Goal: Task Accomplishment & Management: Complete application form

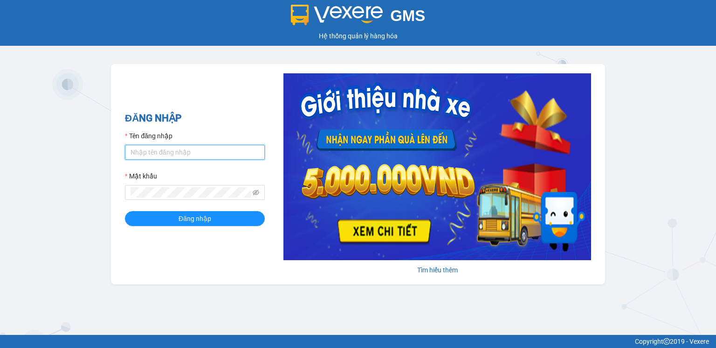
click at [174, 151] on input "Tên đăng nhập" at bounding box center [195, 152] width 140 height 15
type input "vinhquang.tienoanh"
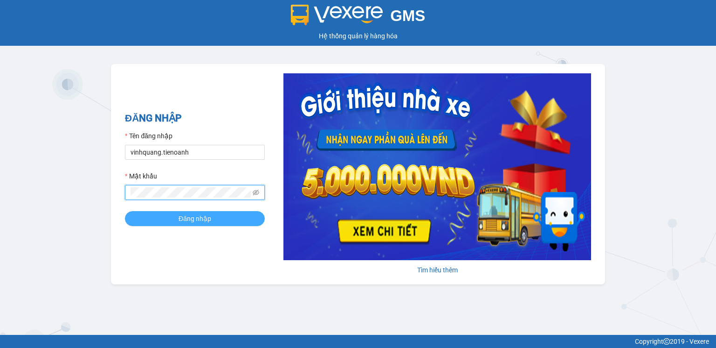
click at [182, 219] on span "Đăng nhập" at bounding box center [195, 218] width 33 height 10
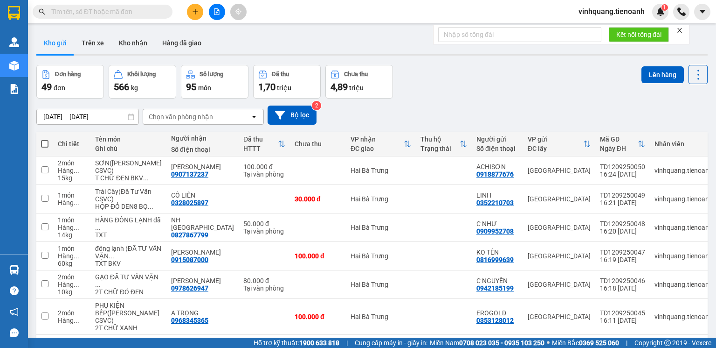
click at [97, 6] on span at bounding box center [103, 12] width 140 height 14
click at [123, 14] on input "text" at bounding box center [106, 12] width 110 height 10
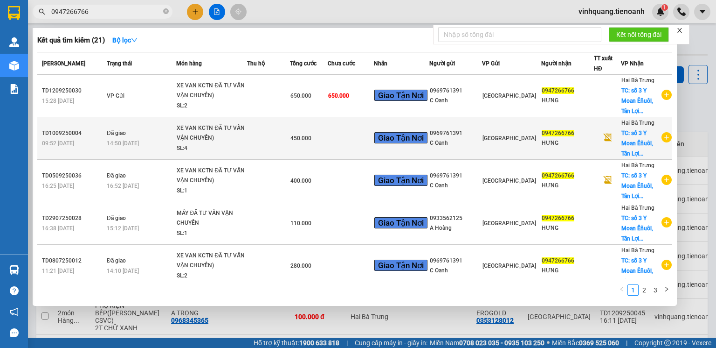
type input "0947266766"
click at [615, 145] on td at bounding box center [607, 138] width 27 height 42
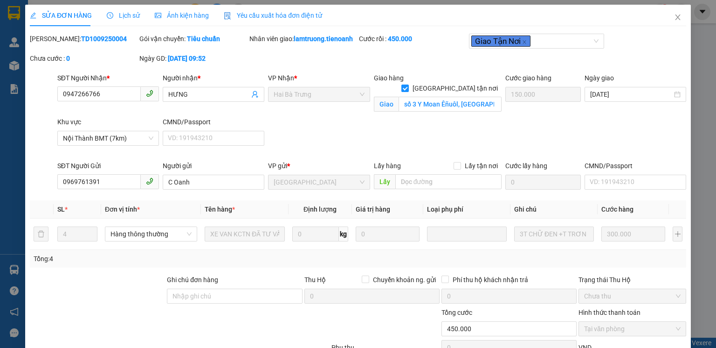
type input "0947266766"
type input "HƯNG"
checkbox input "true"
type input "số 3 Y Moan Êñuôl, [GEOGRAPHIC_DATA], [GEOGRAPHIC_DATA], [GEOGRAPHIC_DATA]"
type input "150.000"
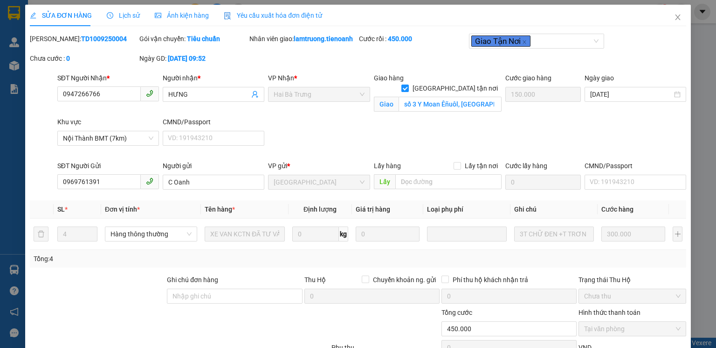
type input "0969761391"
type input "C Oanh"
type input "450.000"
click at [676, 19] on icon "close" at bounding box center [678, 17] width 5 height 6
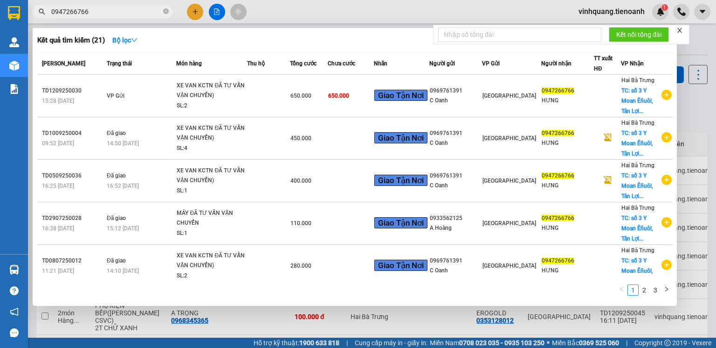
click at [142, 9] on input "0947266766" at bounding box center [106, 12] width 110 height 10
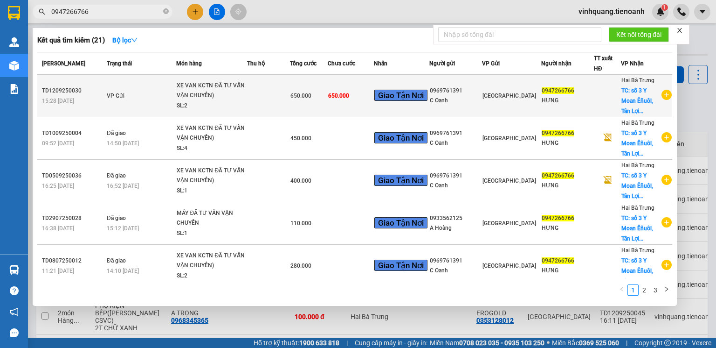
click at [280, 103] on td at bounding box center [268, 96] width 43 height 42
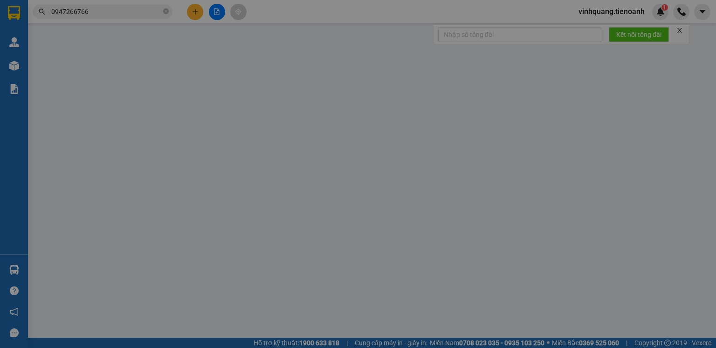
type input "0947266766"
type input "HƯNG"
checkbox input "true"
type input "số 3 Y Moan Êñuôl, [GEOGRAPHIC_DATA], [GEOGRAPHIC_DATA], [GEOGRAPHIC_DATA]"
type input "0969761391"
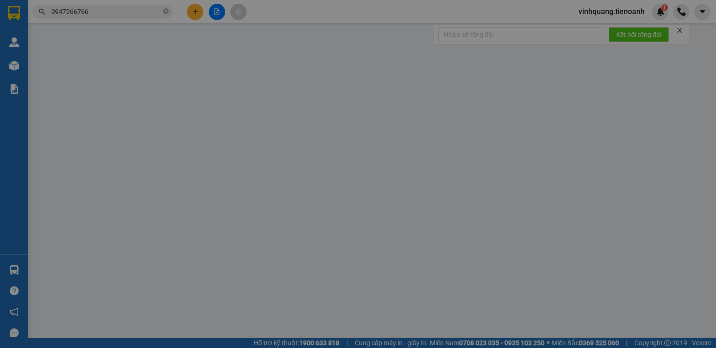
type input "C Oanh"
type input "650.000"
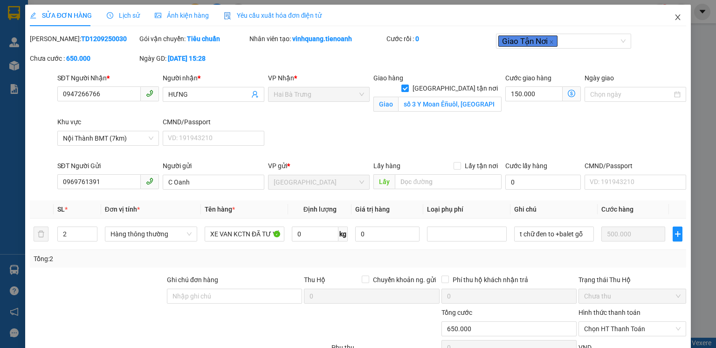
click at [676, 16] on icon "close" at bounding box center [678, 17] width 5 height 6
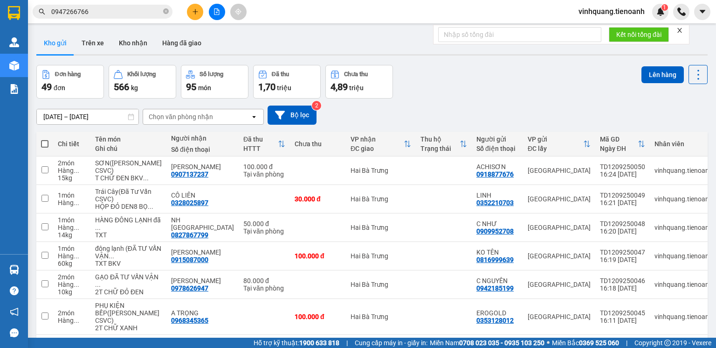
click at [102, 13] on input "0947266766" at bounding box center [106, 12] width 110 height 10
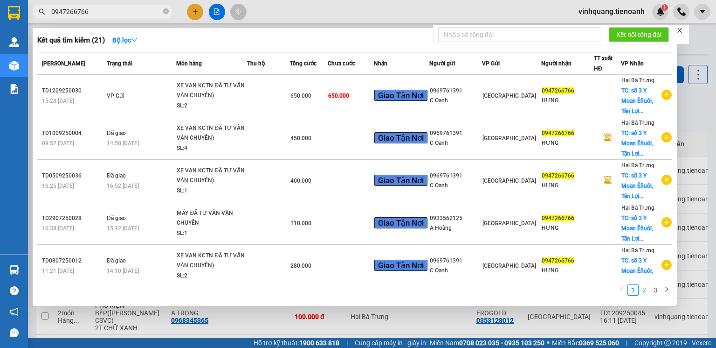
click at [647, 291] on link "2" at bounding box center [645, 290] width 10 height 10
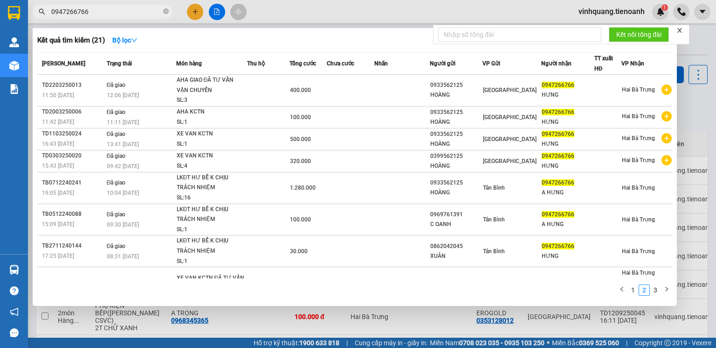
click at [700, 54] on div at bounding box center [358, 174] width 716 height 348
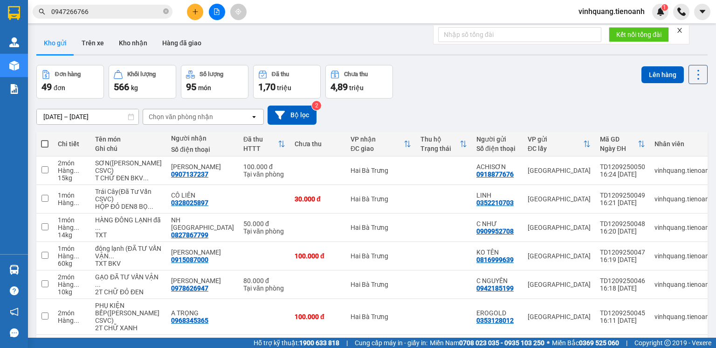
click at [115, 8] on input "0947266766" at bounding box center [106, 12] width 110 height 10
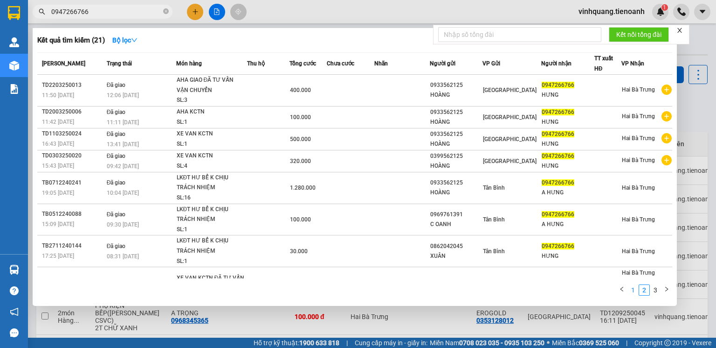
click at [634, 291] on link "1" at bounding box center [633, 290] width 10 height 10
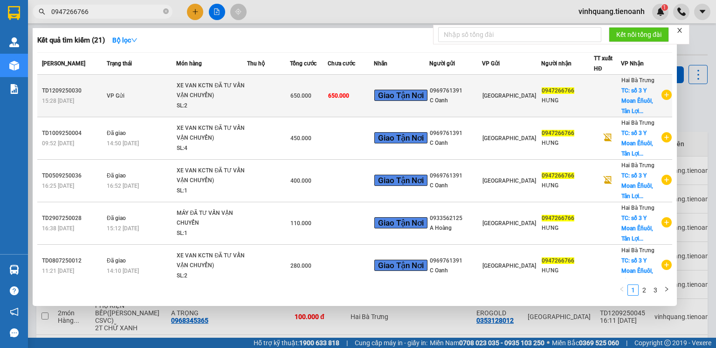
click at [580, 91] on div "0947266766" at bounding box center [568, 91] width 52 height 10
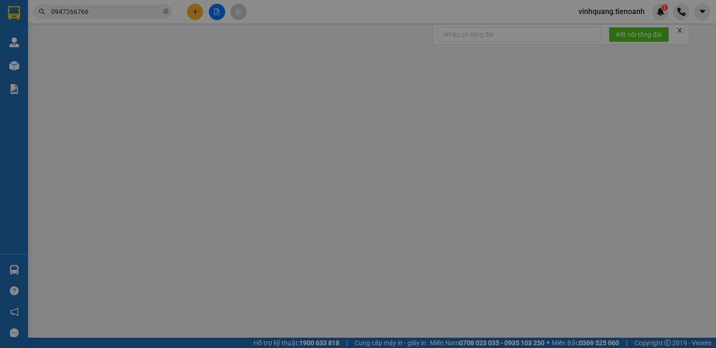
type input "0947266766"
type input "HƯNG"
checkbox input "true"
type input "số 3 Y Moan Êñuôl, [GEOGRAPHIC_DATA], [GEOGRAPHIC_DATA], [GEOGRAPHIC_DATA]"
type input "0969761391"
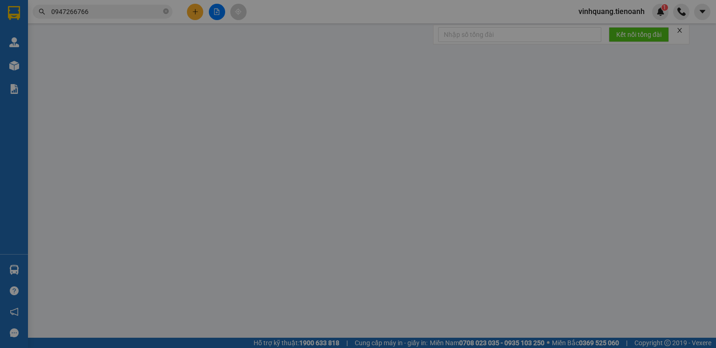
type input "C Oanh"
type input "650.000"
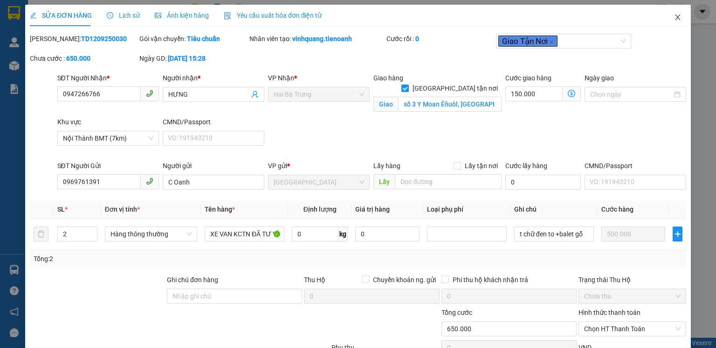
click at [675, 18] on icon "close" at bounding box center [678, 17] width 7 height 7
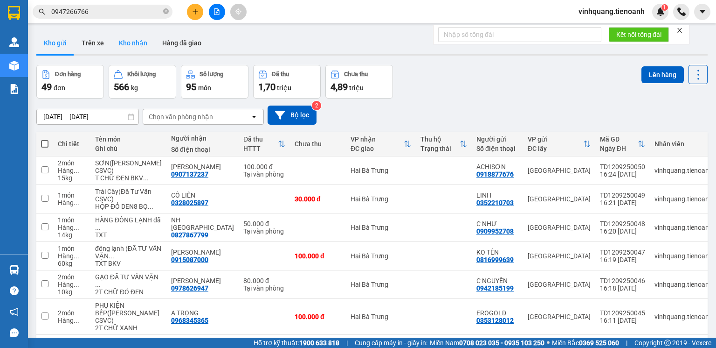
click at [137, 44] on button "Kho nhận" at bounding box center [132, 43] width 43 height 22
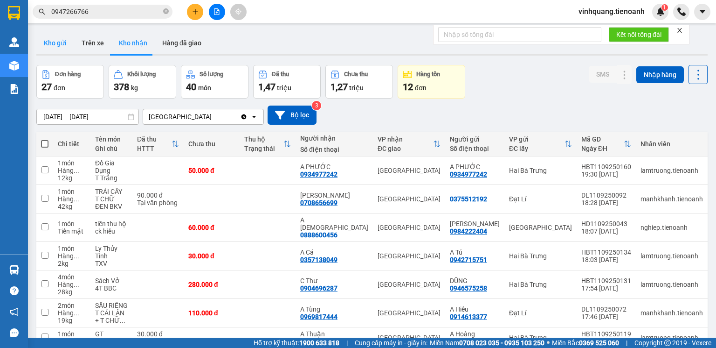
click at [56, 47] on button "Kho gửi" at bounding box center [55, 43] width 38 height 22
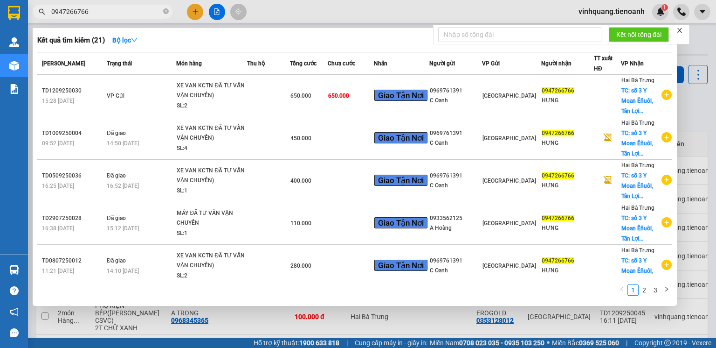
click at [131, 13] on input "0947266766" at bounding box center [106, 12] width 110 height 10
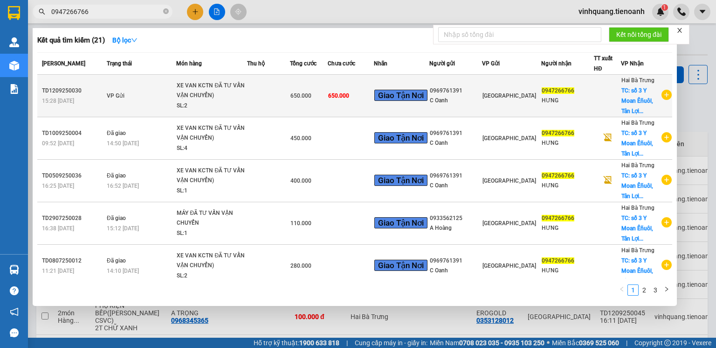
click at [275, 100] on td at bounding box center [268, 96] width 43 height 42
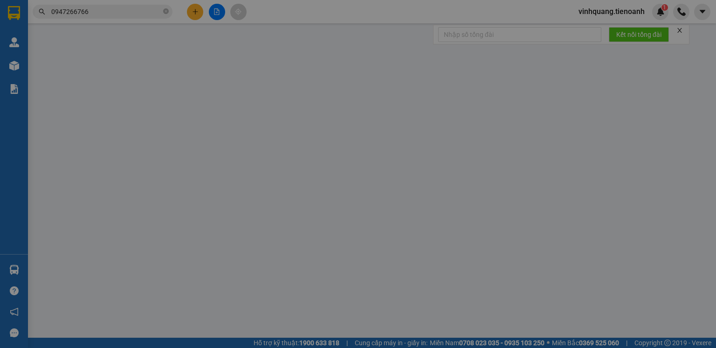
type input "0947266766"
type input "HƯNG"
checkbox input "true"
type input "số 3 Y Moan Êñuôl, [GEOGRAPHIC_DATA], [GEOGRAPHIC_DATA], [GEOGRAPHIC_DATA]"
type input "0969761391"
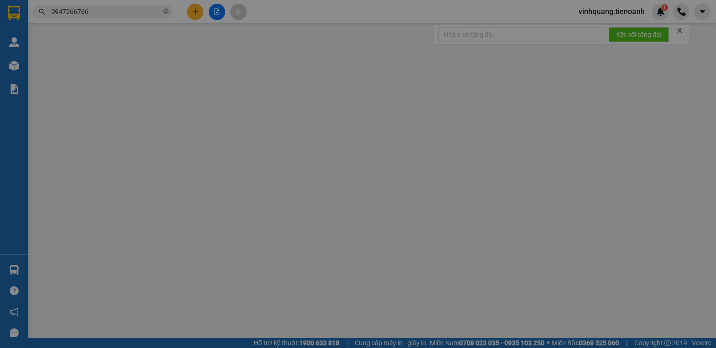
type input "C Oanh"
type input "650.000"
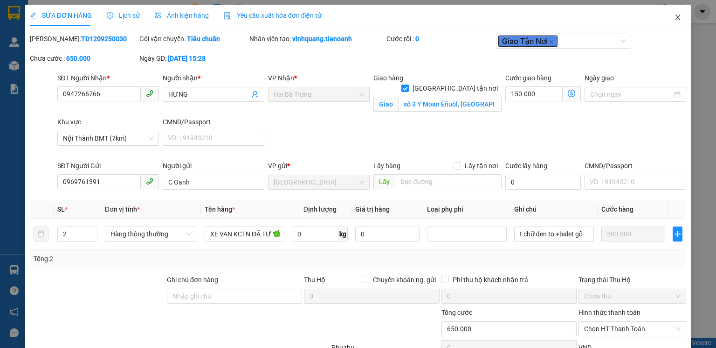
click at [675, 18] on icon "close" at bounding box center [678, 17] width 7 height 7
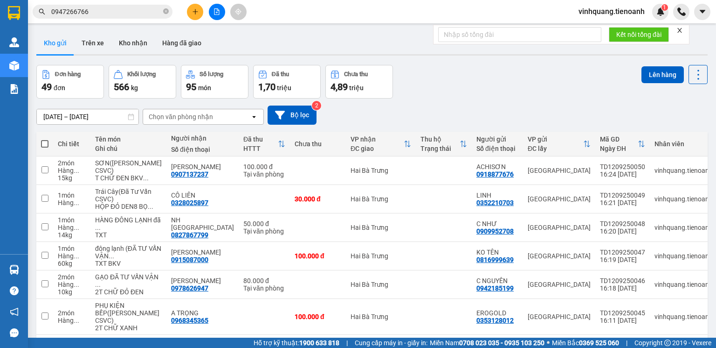
click at [118, 9] on input "0947266766" at bounding box center [106, 12] width 110 height 10
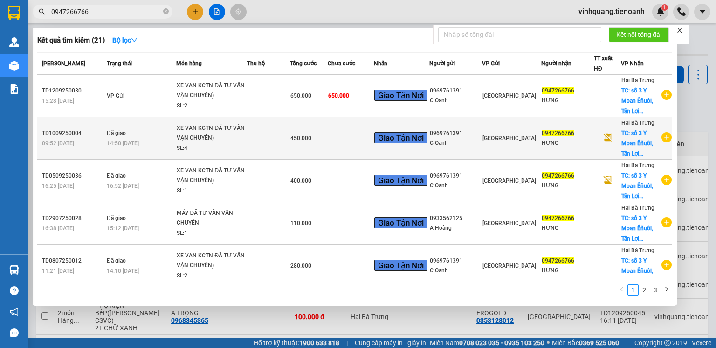
click at [623, 138] on span "TC: số 3 Y Moan Êñuôl, Tân Lợi..." at bounding box center [638, 143] width 32 height 27
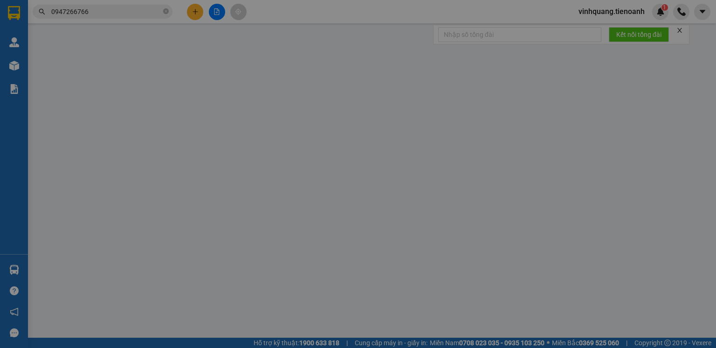
type input "0947266766"
type input "HƯNG"
checkbox input "true"
type input "số 3 Y Moan Êñuôl, [GEOGRAPHIC_DATA], [GEOGRAPHIC_DATA], [GEOGRAPHIC_DATA]"
type input "150.000"
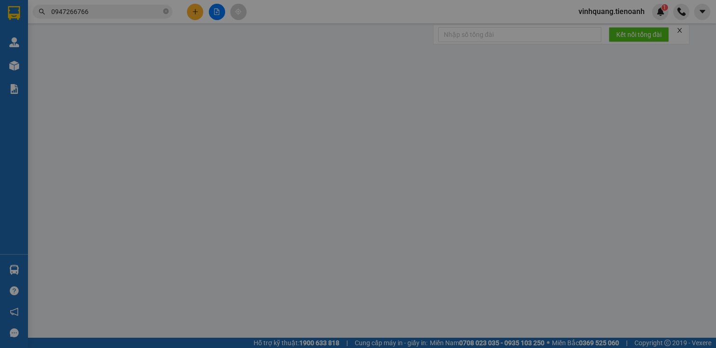
type input "0969761391"
type input "C Oanh"
type input "450.000"
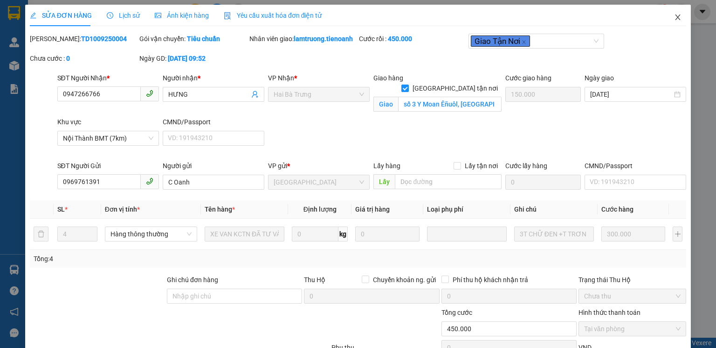
click at [675, 18] on icon "close" at bounding box center [678, 17] width 7 height 7
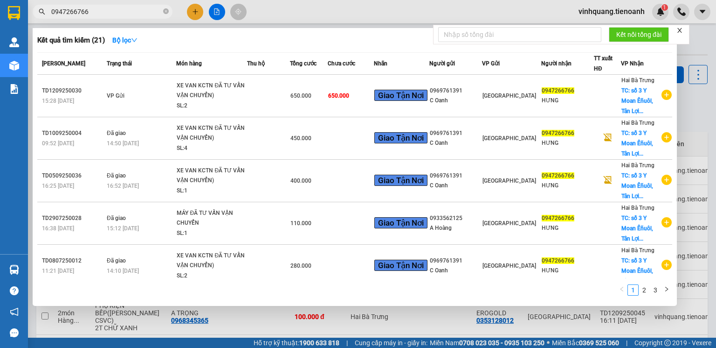
click at [138, 15] on input "0947266766" at bounding box center [106, 12] width 110 height 10
click at [166, 13] on icon "close-circle" at bounding box center [166, 11] width 6 height 6
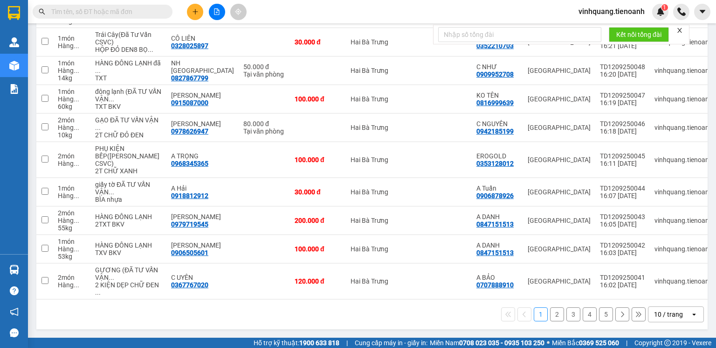
scroll to position [252, 0]
click at [668, 313] on div "10 / trang" at bounding box center [668, 313] width 29 height 9
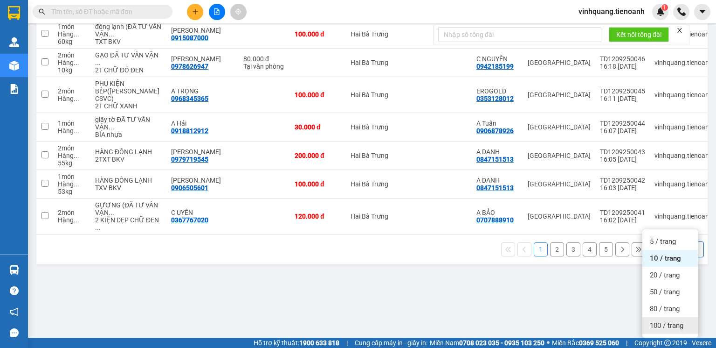
click at [665, 320] on span "100 / trang" at bounding box center [667, 324] width 34 height 9
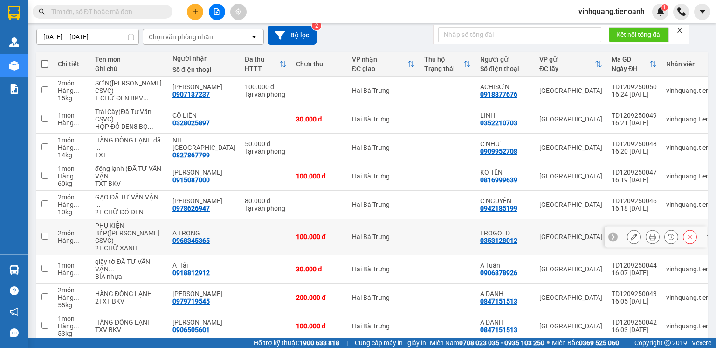
scroll to position [0, 0]
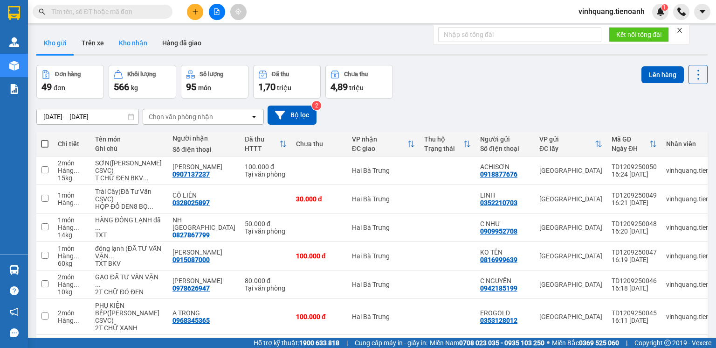
click at [135, 44] on button "Kho nhận" at bounding box center [132, 43] width 43 height 22
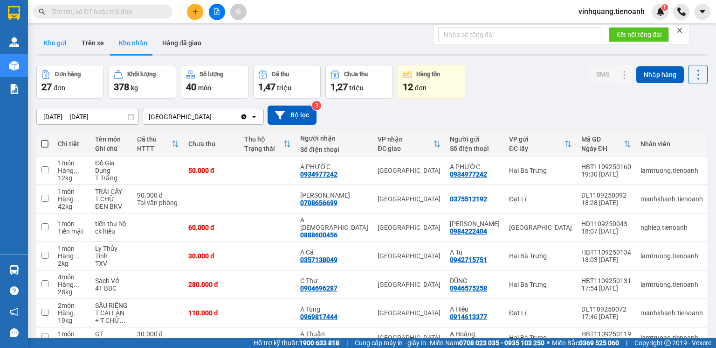
click at [54, 48] on button "Kho gửi" at bounding box center [55, 43] width 38 height 22
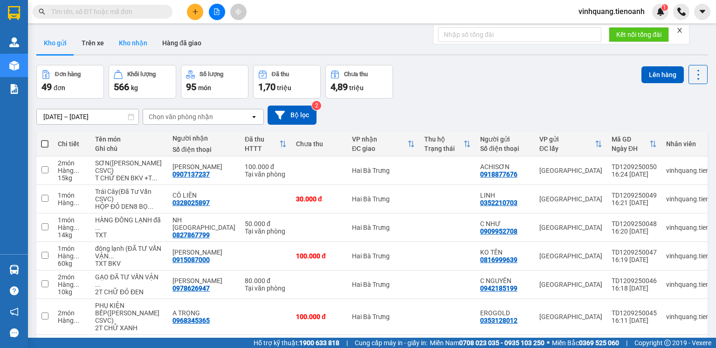
click at [129, 40] on button "Kho nhận" at bounding box center [132, 43] width 43 height 22
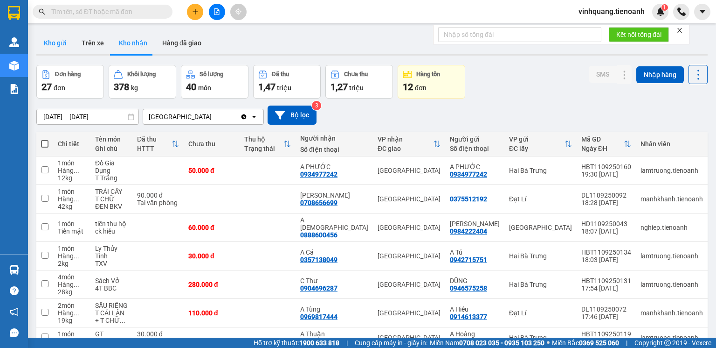
click at [59, 49] on button "Kho gửi" at bounding box center [55, 43] width 38 height 22
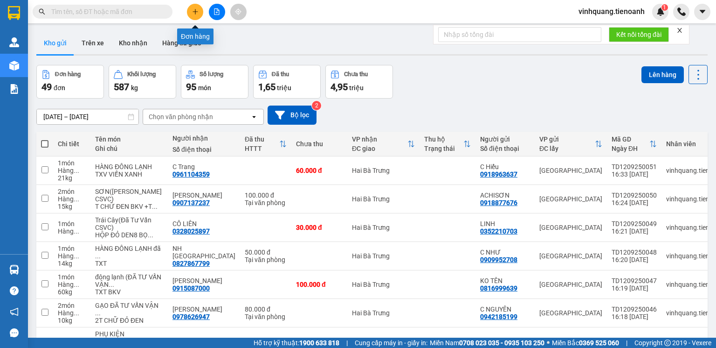
click at [195, 11] on icon "plus" at bounding box center [195, 11] width 5 height 0
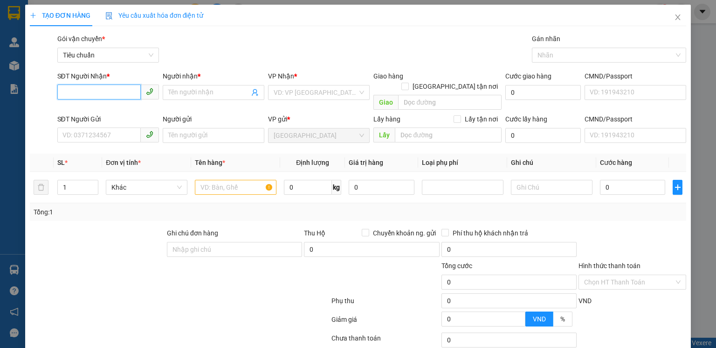
click at [103, 90] on input "SĐT Người Nhận *" at bounding box center [98, 91] width 83 height 15
click at [142, 210] on div "Transit Pickup Surcharge Ids Transit Deliver Surcharge Ids Transit Deliver Surc…" at bounding box center [358, 217] width 657 height 366
click at [93, 127] on input "SĐT Người Gửi" at bounding box center [98, 134] width 83 height 15
click at [109, 92] on input "2578" at bounding box center [98, 91] width 83 height 15
click at [118, 110] on div "0902422578 - A LÂM" at bounding box center [108, 111] width 90 height 10
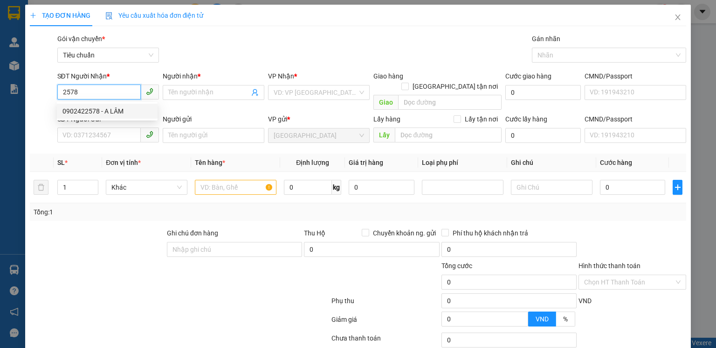
type input "0902422578"
type input "A LÂM"
type input "40.000"
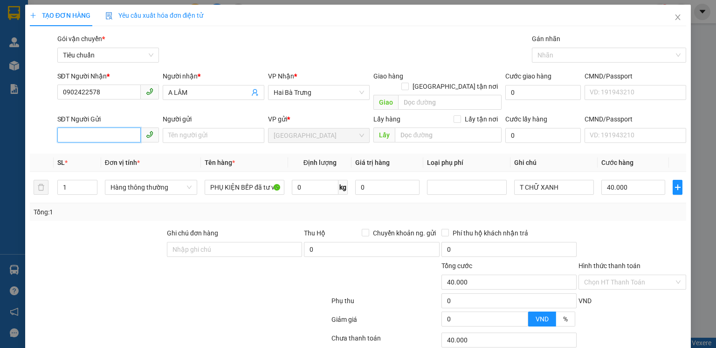
click at [100, 127] on input "SĐT Người Gửi" at bounding box center [98, 134] width 83 height 15
click at [104, 145] on div "0353128012 - EROGOLD" at bounding box center [108, 144] width 90 height 10
type input "0353128012"
type input "EROGOLD"
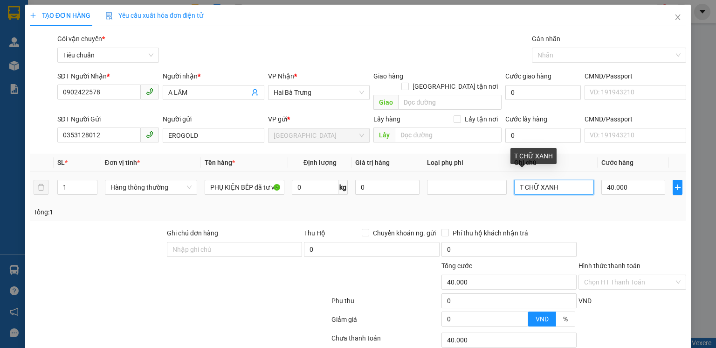
click at [559, 180] on input "T CHỮ XANH" at bounding box center [555, 187] width 80 height 15
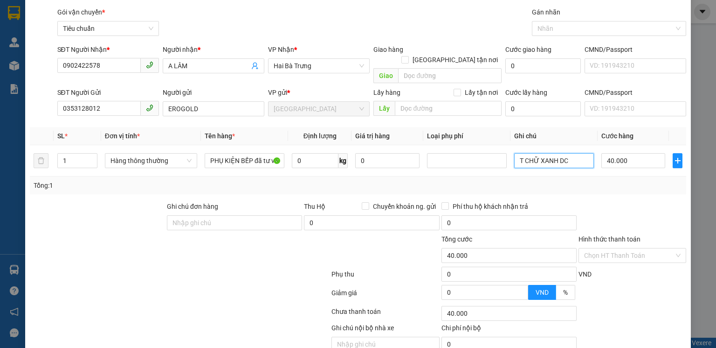
scroll to position [60, 0]
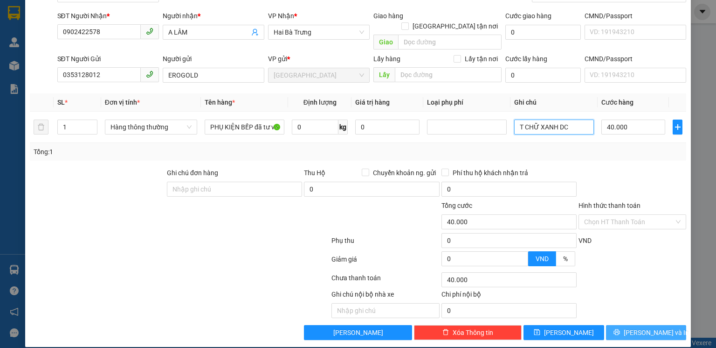
type input "T CHỮ XANH DC"
click at [642, 327] on span "[PERSON_NAME] và In" at bounding box center [656, 332] width 65 height 10
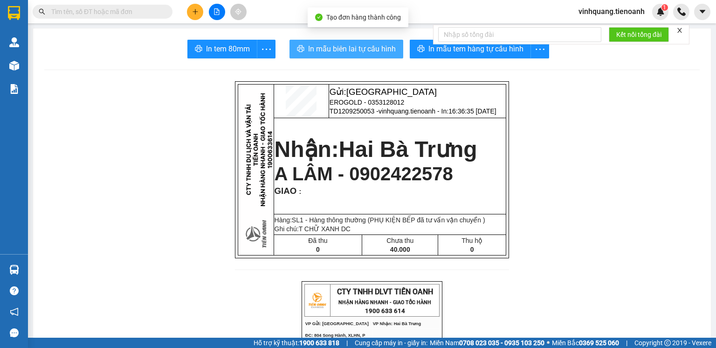
click at [359, 45] on span "In mẫu biên lai tự cấu hình" at bounding box center [352, 49] width 88 height 12
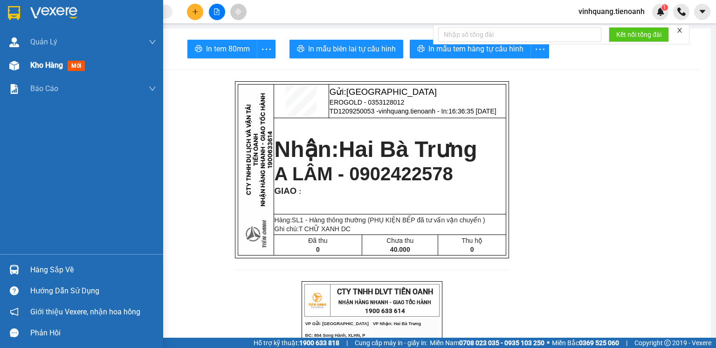
click at [20, 67] on div at bounding box center [14, 65] width 16 height 16
click at [15, 65] on img at bounding box center [14, 66] width 10 height 10
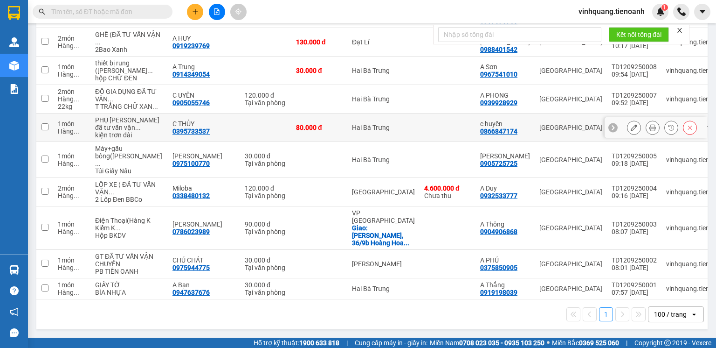
scroll to position [1908, 0]
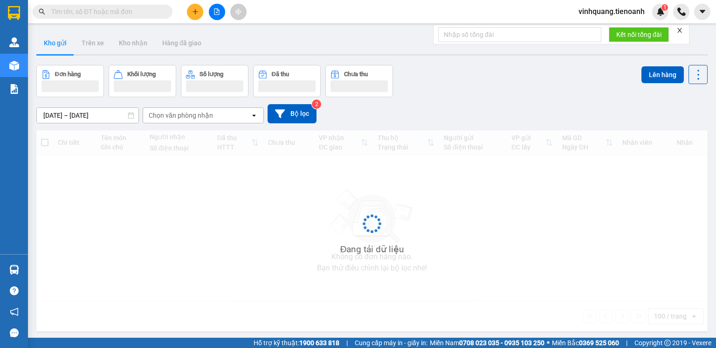
click at [624, 11] on span "vinhquang.tienoanh" at bounding box center [611, 12] width 81 height 12
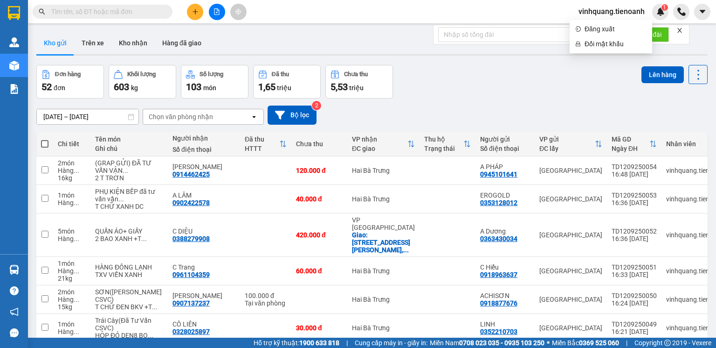
click at [625, 14] on span "vinhquang.tienoanh" at bounding box center [611, 12] width 81 height 12
click at [612, 14] on span "vinhquang.tienoanh" at bounding box center [611, 12] width 81 height 12
click at [609, 35] on li "Đăng xuất" at bounding box center [611, 28] width 83 height 15
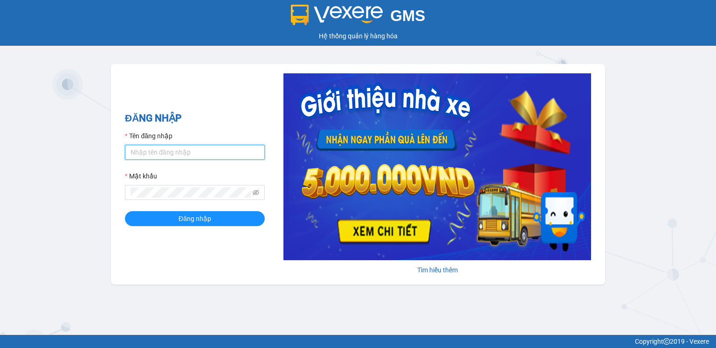
click at [198, 151] on input "Tên đăng nhập" at bounding box center [195, 152] width 140 height 15
type input "thanhhieu.tienoanh"
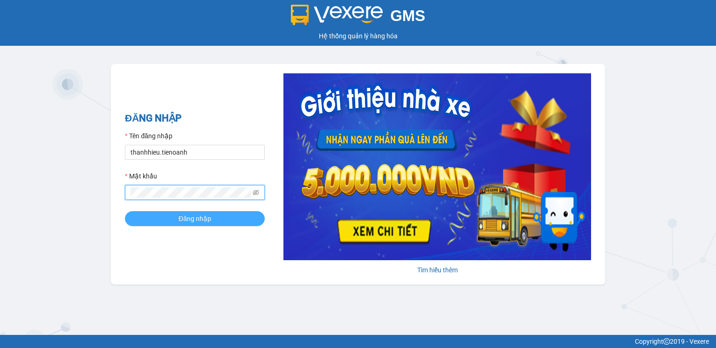
click at [179, 220] on span "Đăng nhập" at bounding box center [195, 218] width 33 height 10
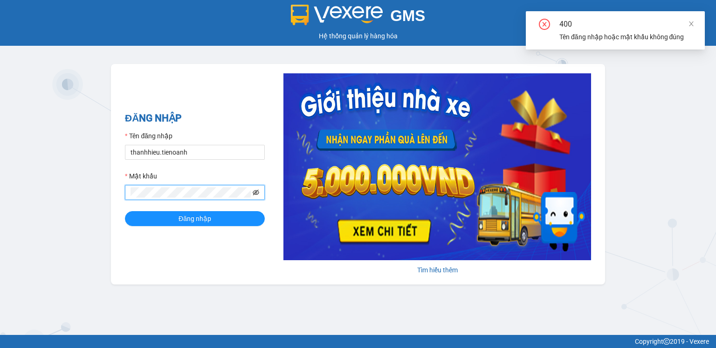
click at [256, 192] on icon "eye-invisible" at bounding box center [256, 192] width 7 height 7
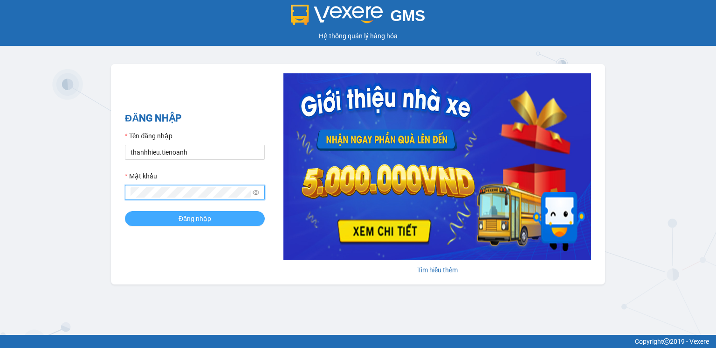
click at [177, 217] on button "Đăng nhập" at bounding box center [195, 218] width 140 height 15
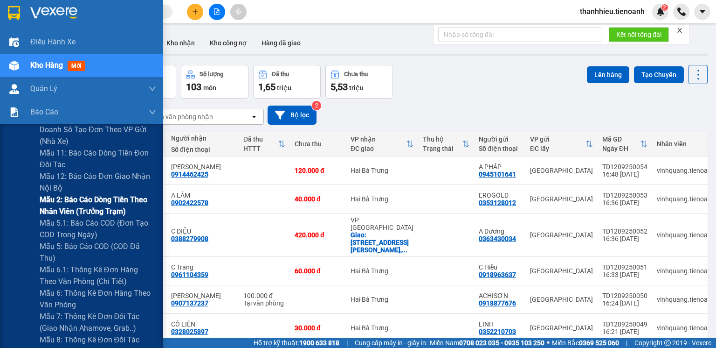
click at [75, 211] on span "Mẫu 2: Báo cáo dòng tiền theo nhân viên (Trưởng Trạm)" at bounding box center [98, 205] width 117 height 23
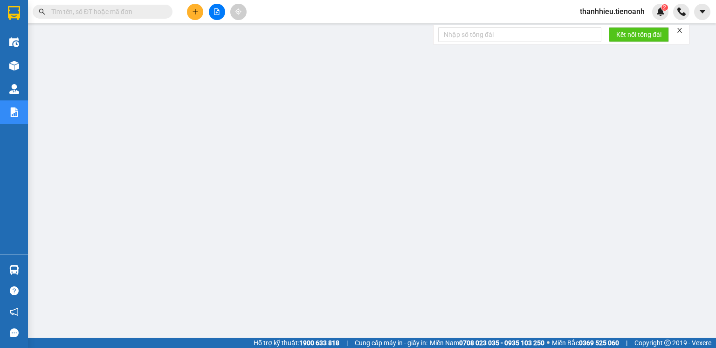
click at [617, 14] on span "thanhhieu.tienoanh" at bounding box center [613, 12] width 80 height 12
click at [612, 29] on span "Đăng xuất" at bounding box center [617, 29] width 60 height 10
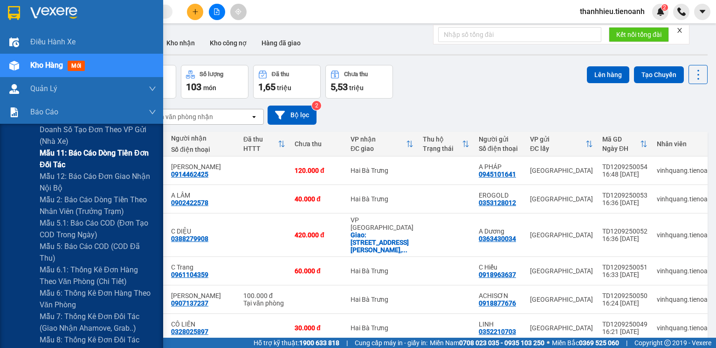
click at [60, 160] on span "Mẫu 11: Báo cáo dòng tiền đơn đối tác" at bounding box center [98, 158] width 117 height 23
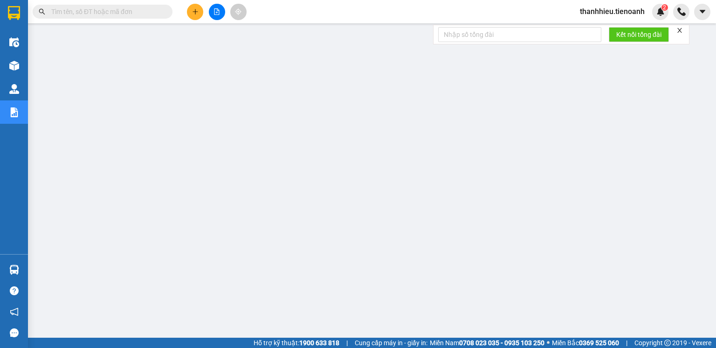
scroll to position [15, 0]
click at [680, 30] on icon "close" at bounding box center [680, 30] width 7 height 7
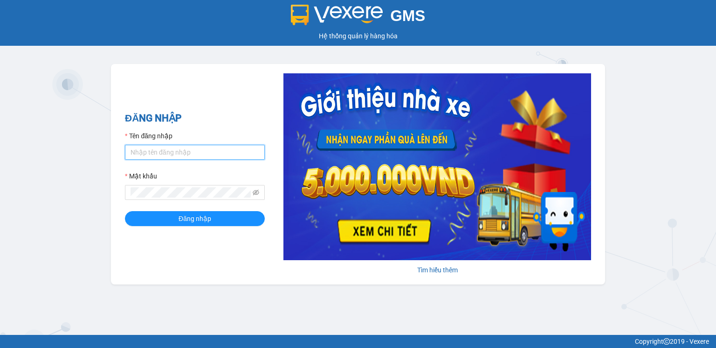
click at [172, 153] on input "Tên đăng nhập" at bounding box center [195, 152] width 140 height 15
type input "hoangnhan.tienoanh"
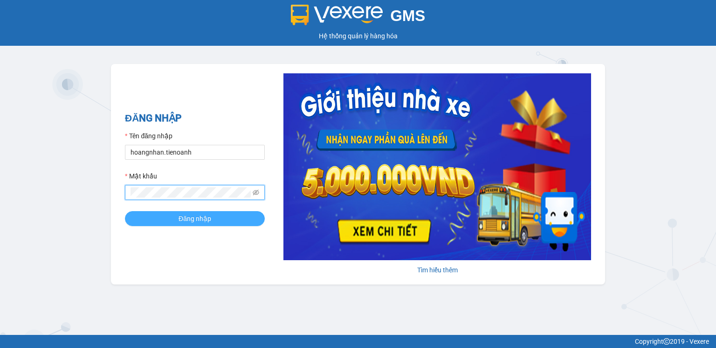
click at [198, 220] on span "Đăng nhập" at bounding box center [195, 218] width 33 height 10
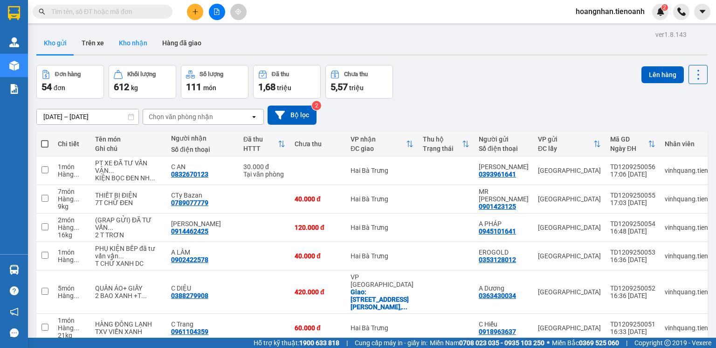
click at [125, 41] on button "Kho nhận" at bounding box center [132, 43] width 43 height 22
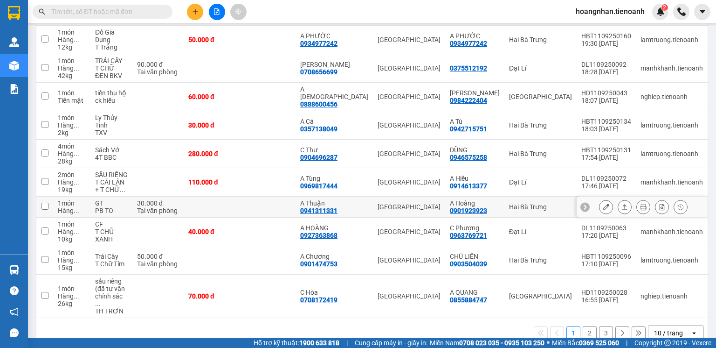
scroll to position [140, 0]
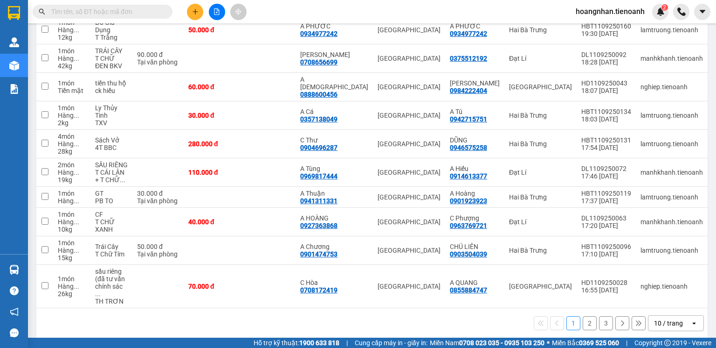
click at [678, 319] on div "10 / trang" at bounding box center [670, 322] width 42 height 15
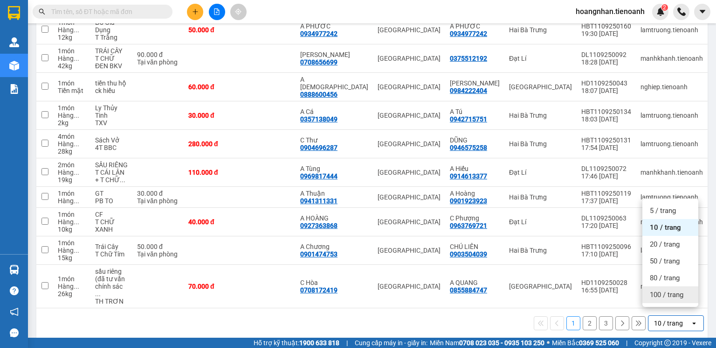
click at [676, 298] on span "100 / trang" at bounding box center [667, 294] width 34 height 9
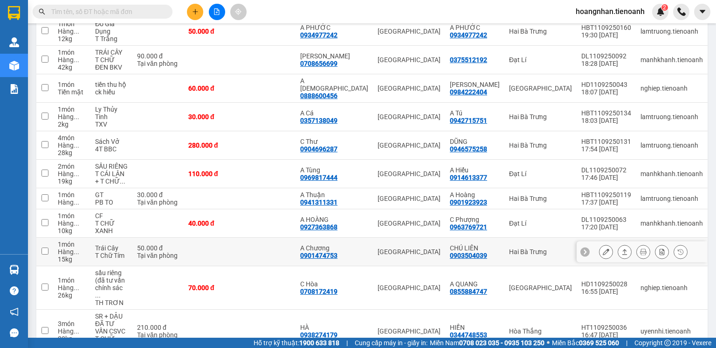
scroll to position [0, 0]
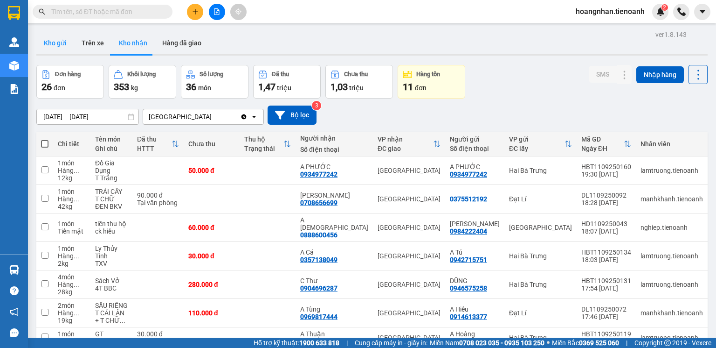
click at [53, 40] on button "Kho gửi" at bounding box center [55, 43] width 38 height 22
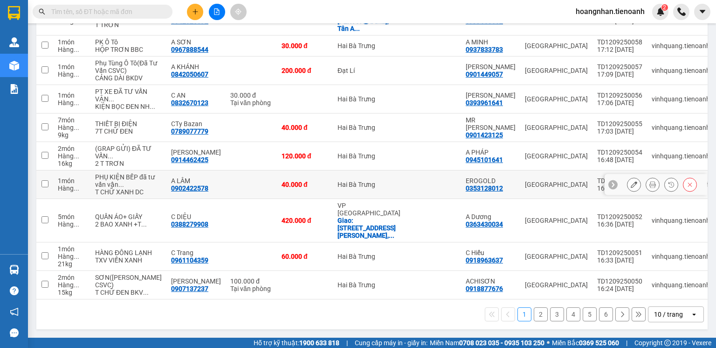
scroll to position [245, 0]
click at [666, 317] on div "10 / trang" at bounding box center [668, 313] width 29 height 9
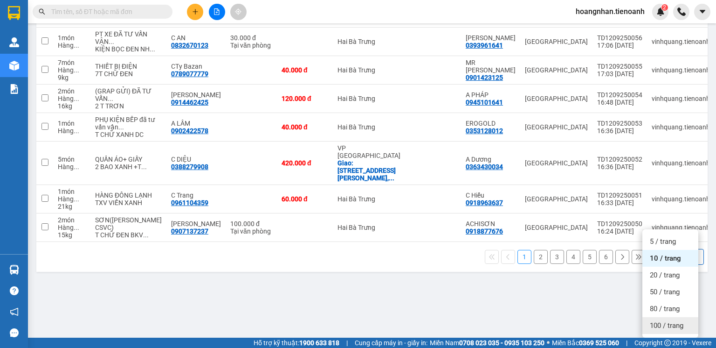
click at [671, 317] on div "100 / trang" at bounding box center [671, 325] width 56 height 17
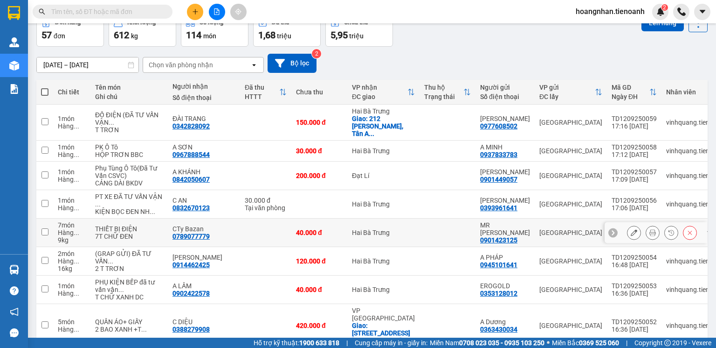
scroll to position [0, 0]
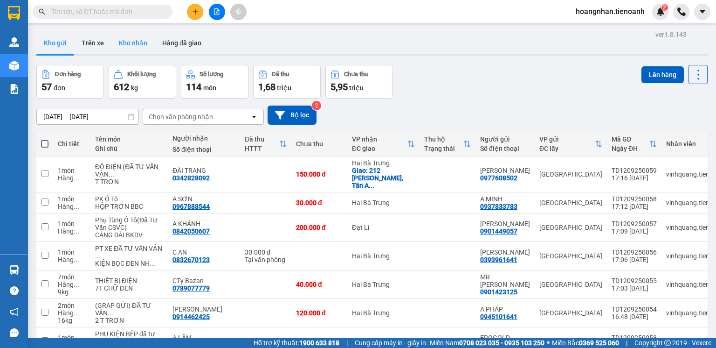
click at [128, 43] on button "Kho nhận" at bounding box center [132, 43] width 43 height 22
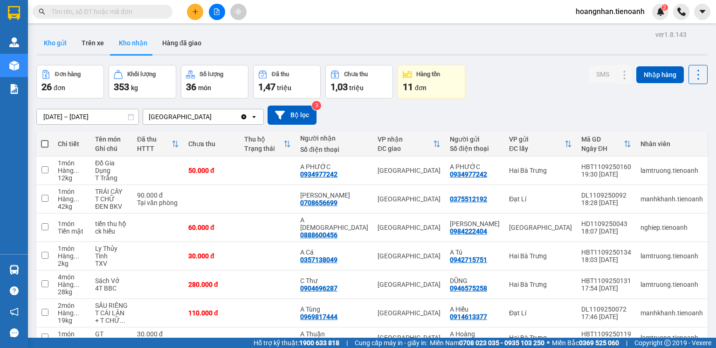
click at [54, 42] on button "Kho gửi" at bounding box center [55, 43] width 38 height 22
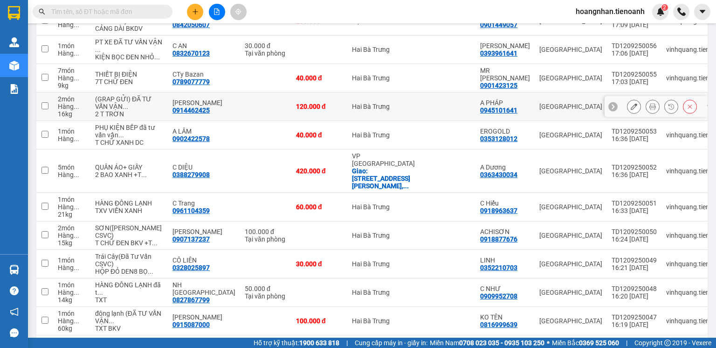
scroll to position [203, 0]
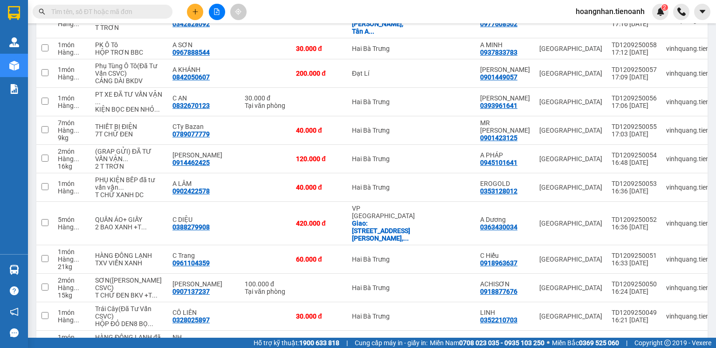
click at [150, 8] on input "text" at bounding box center [106, 12] width 110 height 10
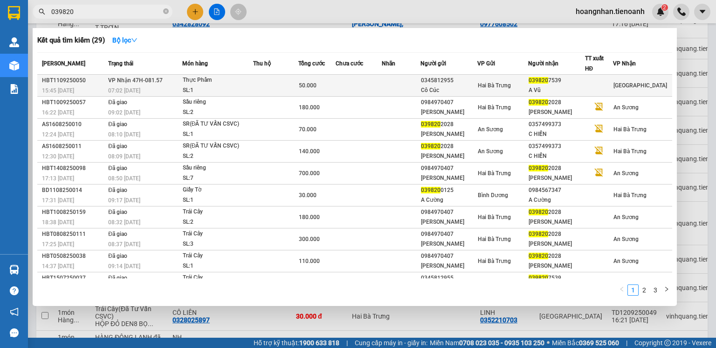
type input "039820"
click at [344, 86] on td at bounding box center [359, 86] width 46 height 22
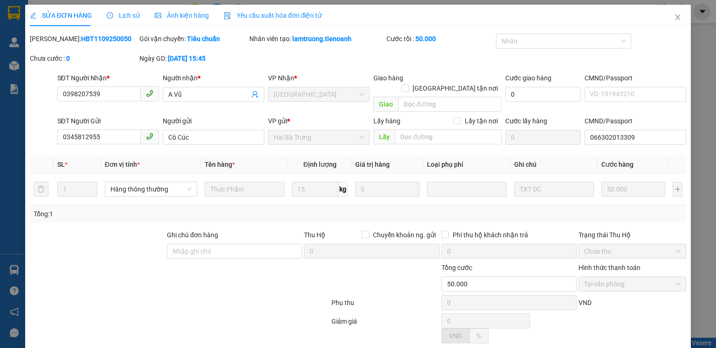
type input "0398207539"
type input "A Vũ"
type input "0345812955"
type input "Cô Cúc"
type input "066302013309"
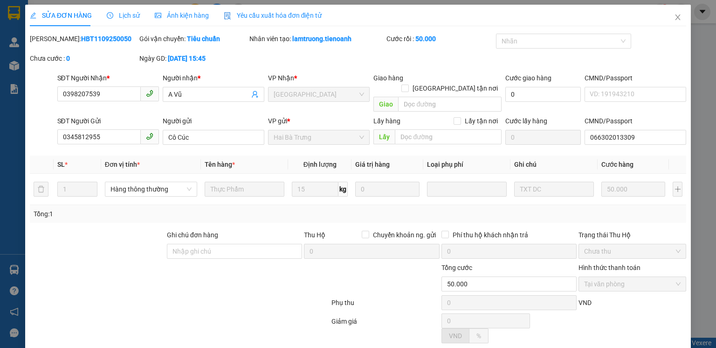
type input "50.000"
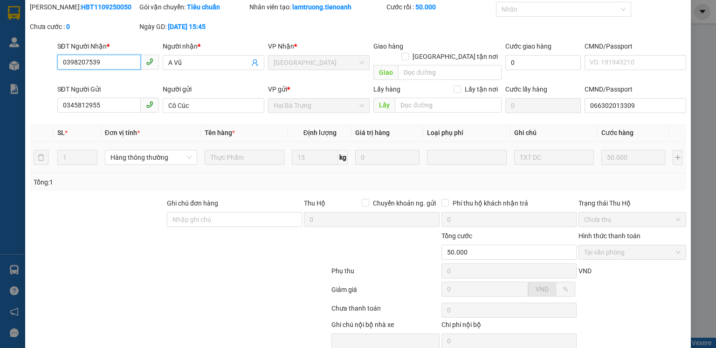
scroll to position [62, 0]
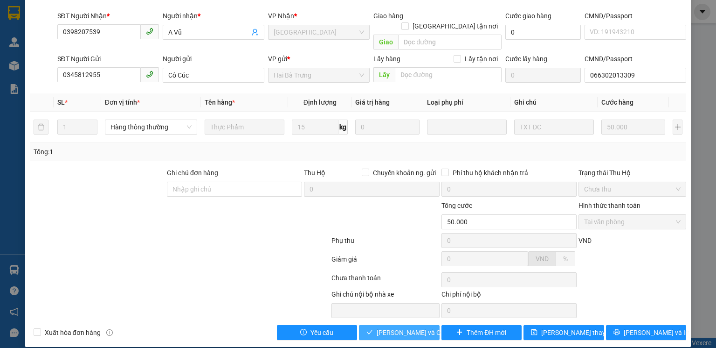
click at [410, 327] on span "Lưu và Giao hàng" at bounding box center [422, 332] width 90 height 10
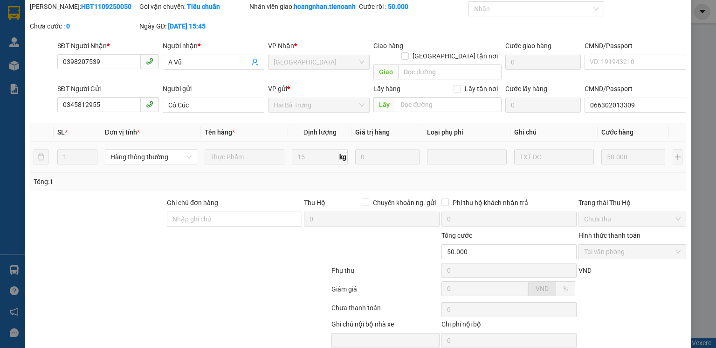
scroll to position [0, 0]
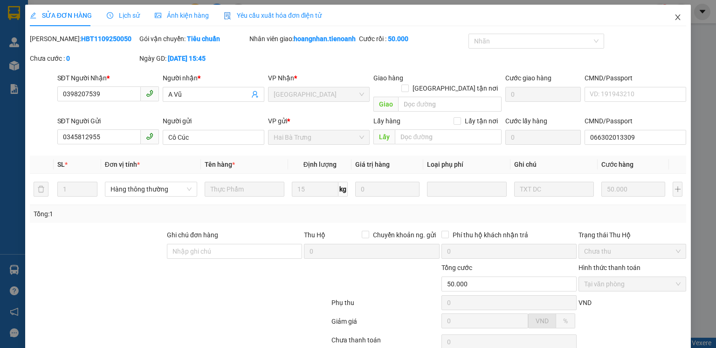
click at [676, 19] on icon "close" at bounding box center [678, 17] width 5 height 6
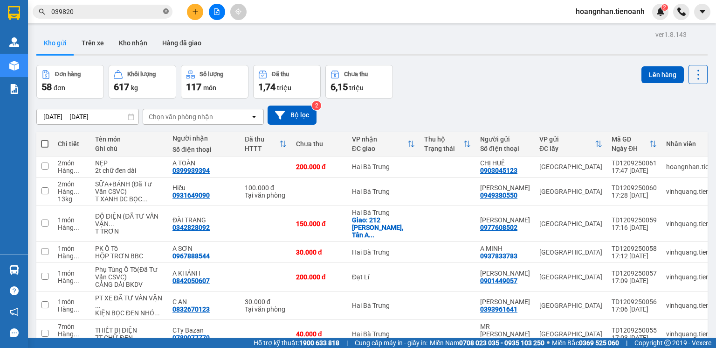
click at [167, 11] on icon "close-circle" at bounding box center [166, 11] width 6 height 6
click at [147, 13] on input "text" at bounding box center [106, 12] width 110 height 10
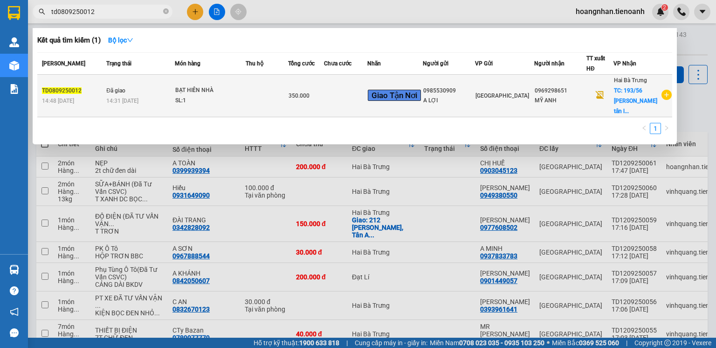
type input "td0809250012"
click at [491, 93] on span "[GEOGRAPHIC_DATA]" at bounding box center [503, 95] width 54 height 7
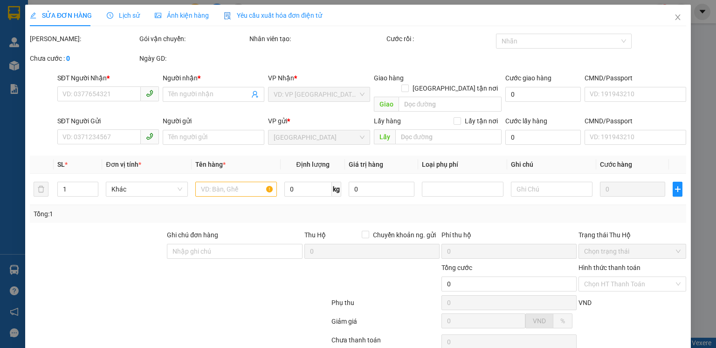
type input "0969298651"
type input "MỸ ANH"
checkbox input "true"
type input "193/56 Nguyễn văn cừ tân lập"
type input "150.000"
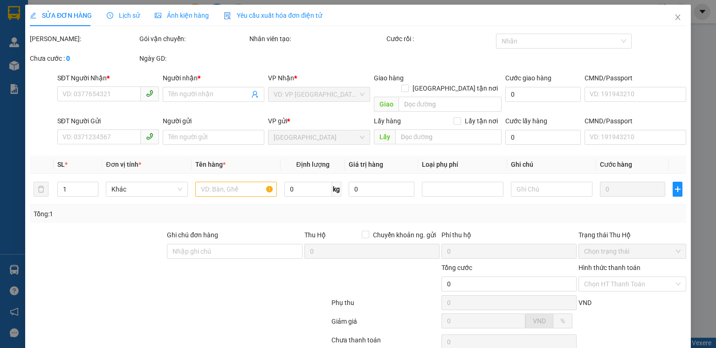
type input "0985530909"
type input "A LỢI"
type input "350.000"
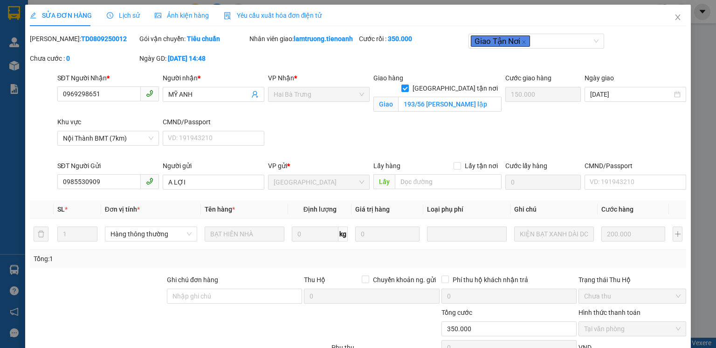
drag, startPoint x: 52, startPoint y: 35, endPoint x: 115, endPoint y: 35, distance: 63.0
click at [115, 35] on div "Mã ĐH: TD0809250012" at bounding box center [84, 39] width 108 height 10
copy b "TD0809250012"
click at [676, 20] on icon "close" at bounding box center [678, 17] width 5 height 6
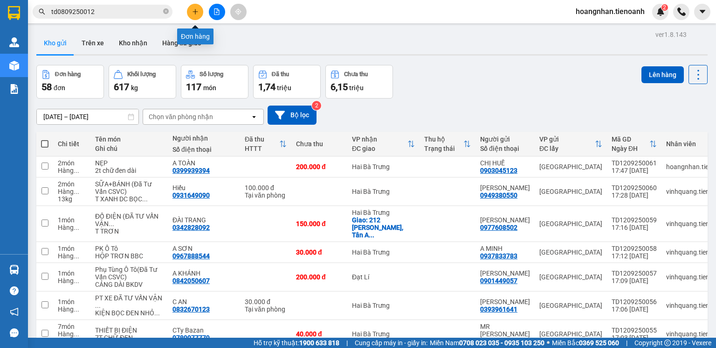
click at [199, 11] on button at bounding box center [195, 12] width 16 height 16
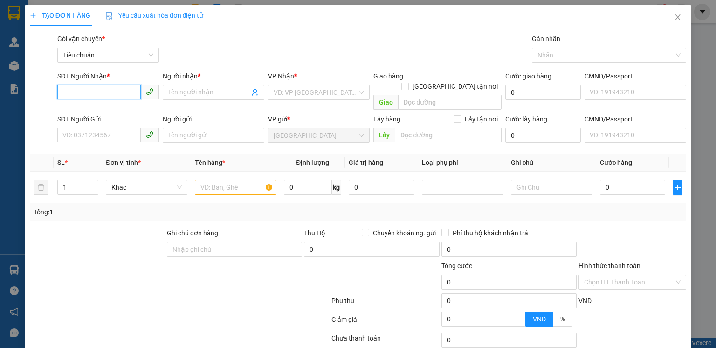
click at [121, 91] on input "SĐT Người Nhận *" at bounding box center [98, 91] width 83 height 15
type input "0393849103"
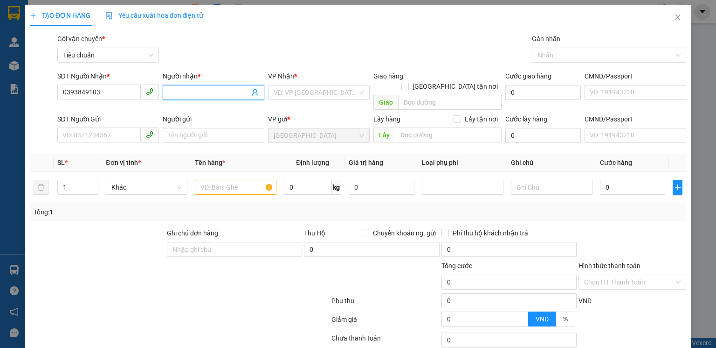
click at [197, 92] on input "Người nhận *" at bounding box center [208, 92] width 81 height 10
type input "Duy Thăng"
click at [306, 93] on input "search" at bounding box center [316, 92] width 84 height 14
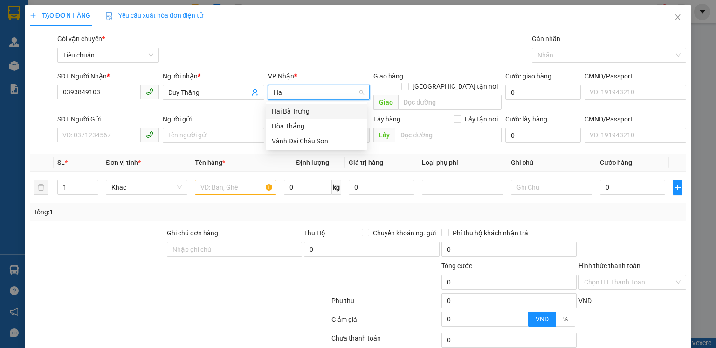
type input "Hai"
click at [309, 110] on div "Hai Bà Trưng" at bounding box center [317, 111] width 90 height 10
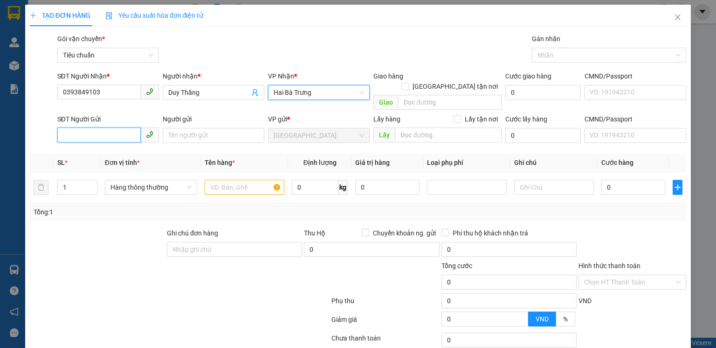
click at [99, 129] on input "SĐT Người Gửi" at bounding box center [98, 134] width 83 height 15
type input "0344682014"
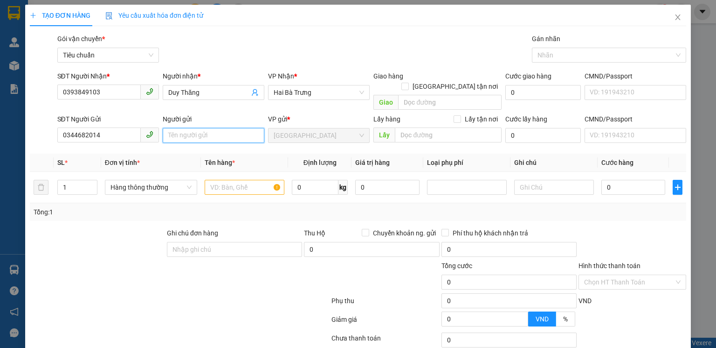
click at [203, 129] on input "Người gửi" at bounding box center [214, 135] width 102 height 15
type input "Hoàng Ly"
drag, startPoint x: 310, startPoint y: 211, endPoint x: 222, endPoint y: 192, distance: 90.2
click at [309, 210] on div "Transit Pickup Surcharge Ids Transit Deliver Surcharge Ids Transit Deliver Surc…" at bounding box center [358, 217] width 657 height 366
click at [225, 180] on input "text" at bounding box center [245, 187] width 80 height 15
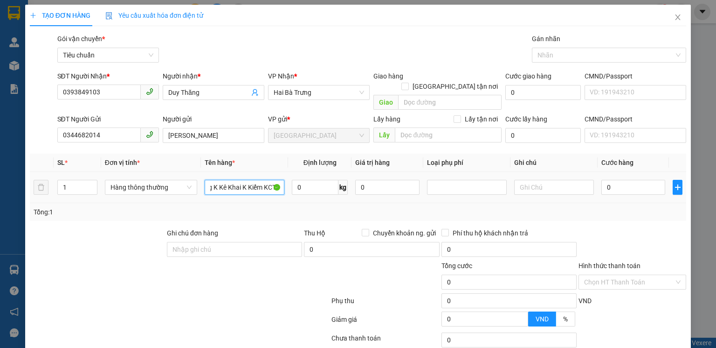
scroll to position [0, 39]
type input "Laptop(Hàng K Kê Khai K Kiểm KCTN)"
click at [536, 180] on input "text" at bounding box center [555, 187] width 80 height 15
type input "L"
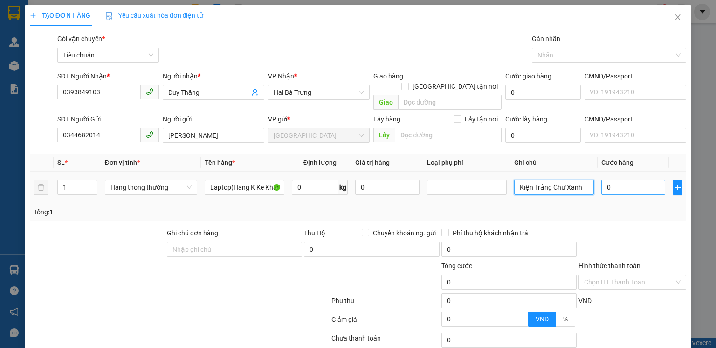
type input "Kiện Trắng Chữ Xanh"
click at [629, 180] on input "0" at bounding box center [634, 187] width 64 height 15
type input "1"
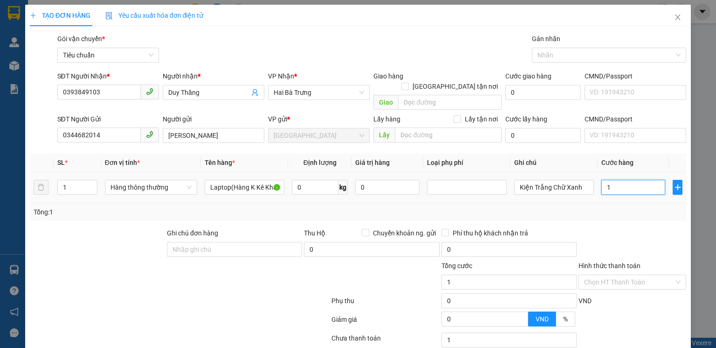
type input "10"
type input "100"
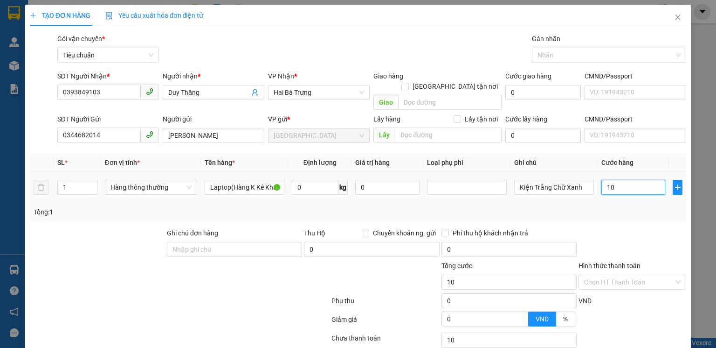
type input "100"
type input "100.000"
click at [642, 211] on div "Transit Pickup Surcharge Ids Transit Deliver Surcharge Ids Transit Deliver Surc…" at bounding box center [358, 217] width 657 height 366
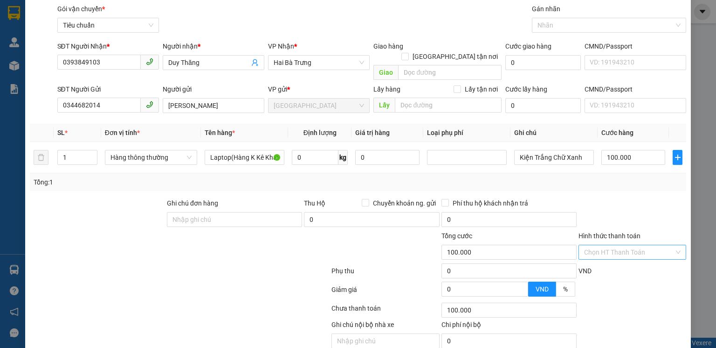
scroll to position [60, 0]
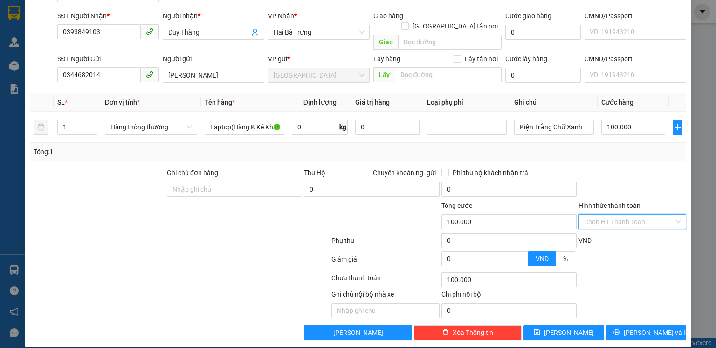
click at [627, 215] on input "Hình thức thanh toán" at bounding box center [629, 222] width 90 height 14
click at [612, 231] on div "Tại văn phòng" at bounding box center [628, 229] width 96 height 10
type input "0"
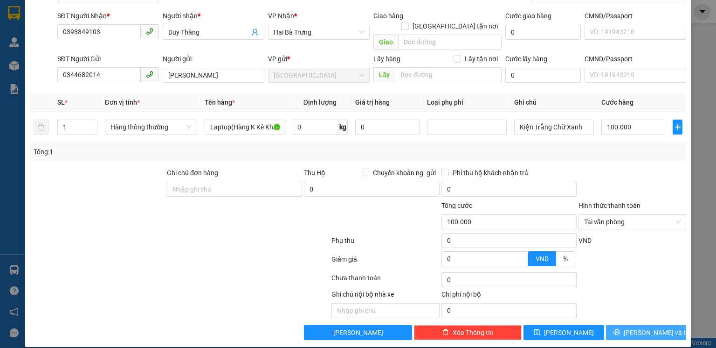
click at [643, 327] on span "[PERSON_NAME] và In" at bounding box center [656, 332] width 65 height 10
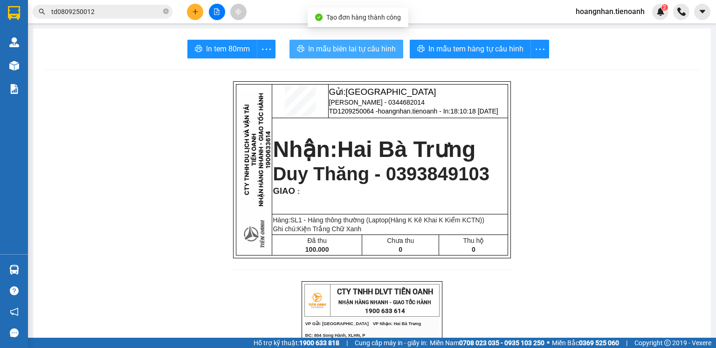
click at [354, 55] on button "In mẫu biên lai tự cấu hình" at bounding box center [347, 49] width 114 height 19
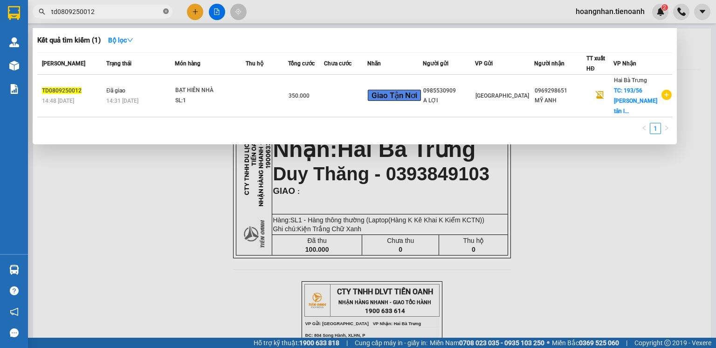
click at [166, 12] on icon "close-circle" at bounding box center [166, 11] width 6 height 6
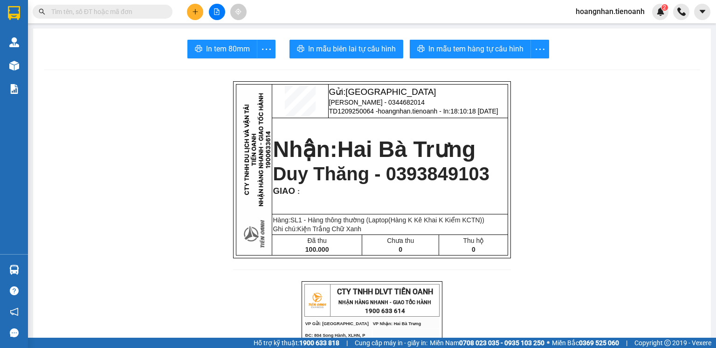
click at [95, 13] on input "text" at bounding box center [106, 12] width 110 height 10
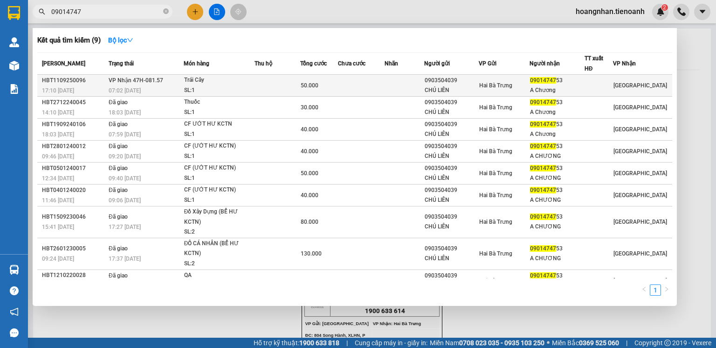
type input "09014747"
click at [275, 88] on td at bounding box center [278, 86] width 46 height 22
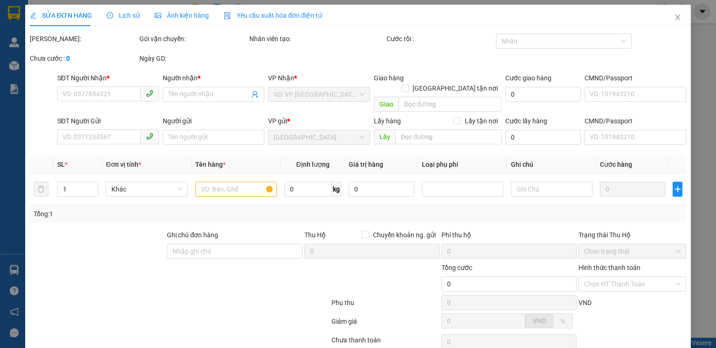
type input "0901474753"
type input "A Chương"
type input "0903504039"
type input "CHÚ LIÊN"
type input "240029917"
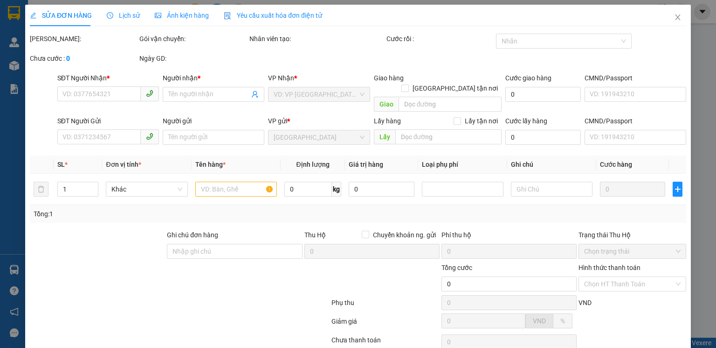
type input "50.000"
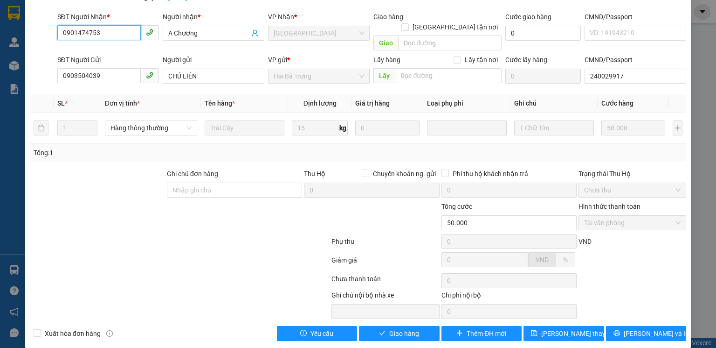
scroll to position [62, 0]
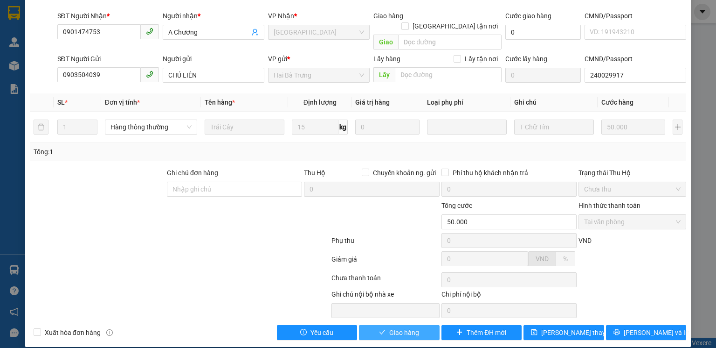
click at [407, 327] on span "Giao hàng" at bounding box center [405, 332] width 30 height 10
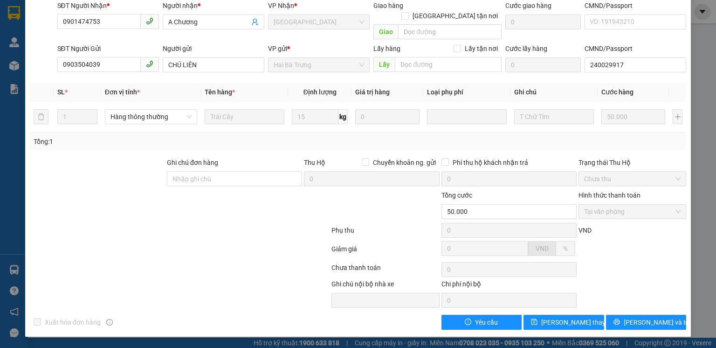
scroll to position [0, 0]
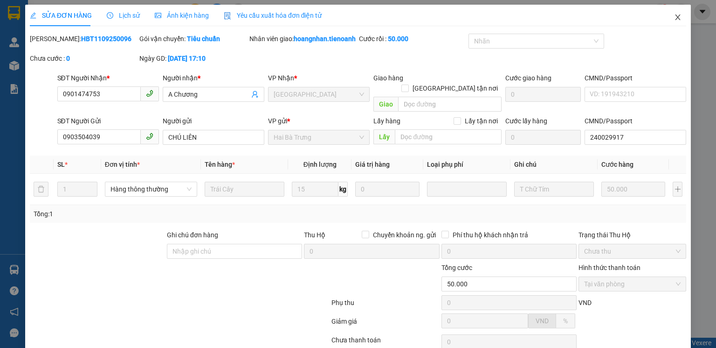
click at [676, 18] on icon "close" at bounding box center [678, 17] width 5 height 6
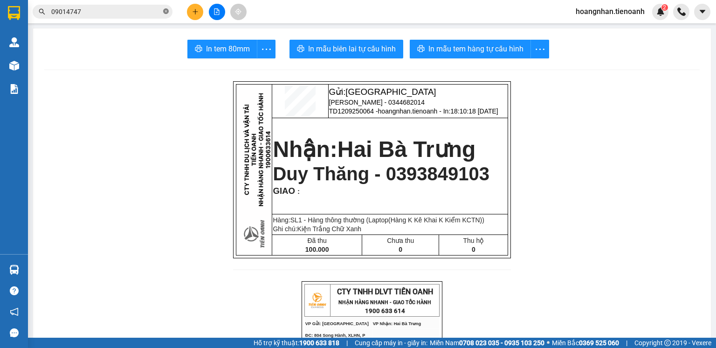
click at [167, 12] on icon "close-circle" at bounding box center [166, 11] width 6 height 6
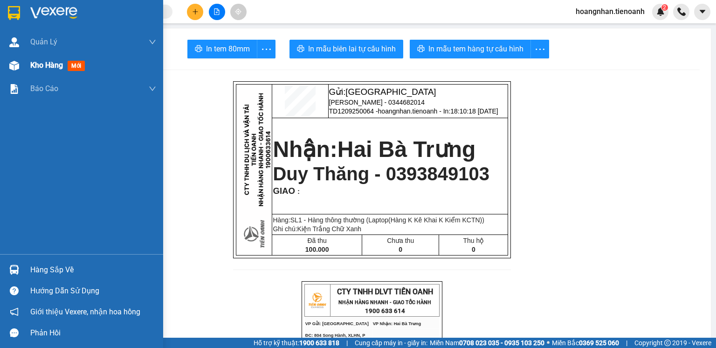
click at [15, 64] on img at bounding box center [14, 66] width 10 height 10
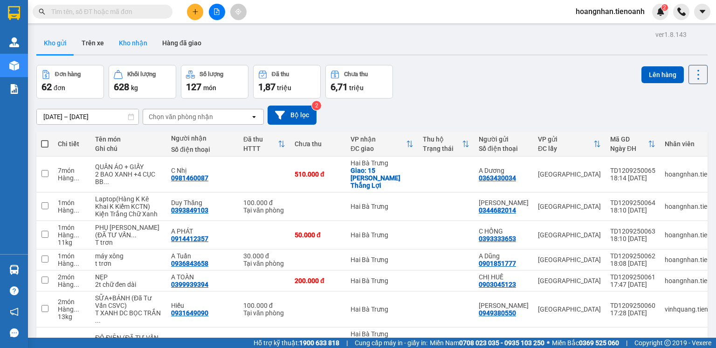
click at [136, 46] on button "Kho nhận" at bounding box center [132, 43] width 43 height 22
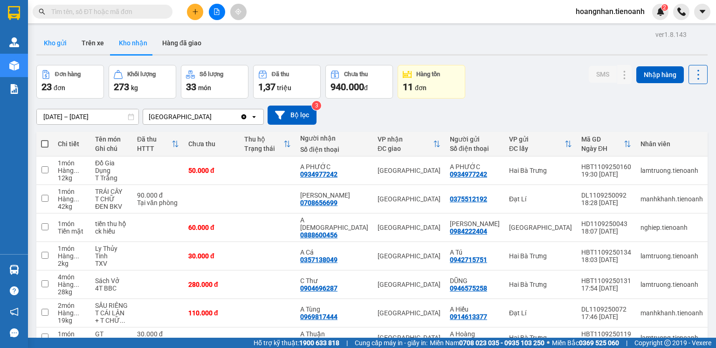
click at [50, 45] on button "Kho gửi" at bounding box center [55, 43] width 38 height 22
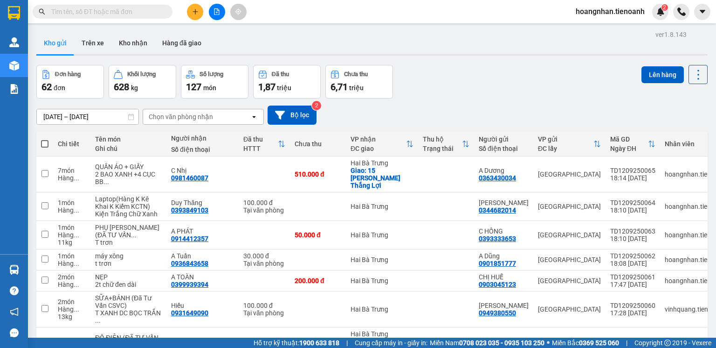
click at [136, 15] on input "text" at bounding box center [106, 12] width 110 height 10
click at [192, 11] on icon "plus" at bounding box center [195, 11] width 7 height 7
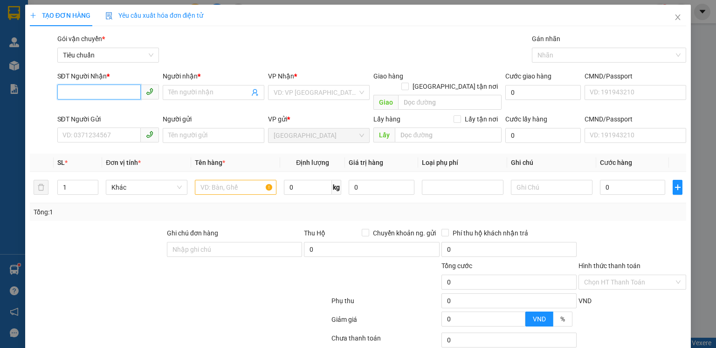
click at [112, 91] on input "SĐT Người Nhận *" at bounding box center [98, 91] width 83 height 15
type input "0933452770"
click at [112, 113] on div "0933452770 - A NAI" at bounding box center [108, 111] width 90 height 10
type input "A NAI"
type input "0933482770 NN số sai"
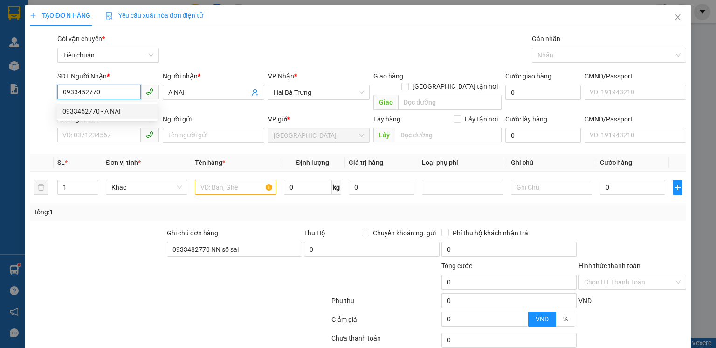
type input "70.000"
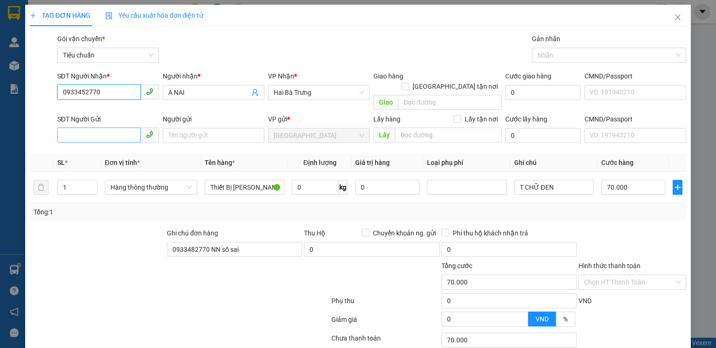
type input "0933452770"
click at [106, 127] on input "SĐT Người Gửi" at bounding box center [98, 134] width 83 height 15
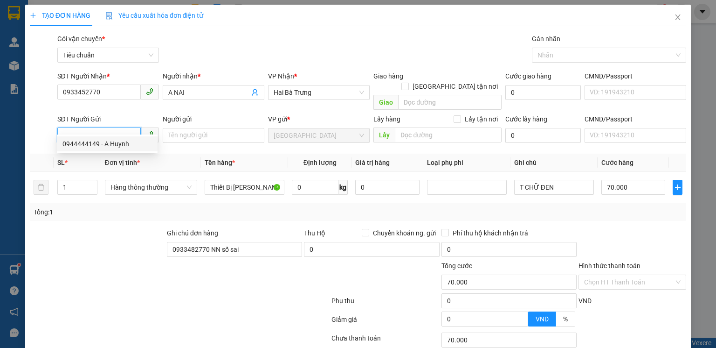
click at [119, 144] on div "0944444149 - A Huynh" at bounding box center [108, 144] width 90 height 10
type input "0944444149"
type input "A Huynh"
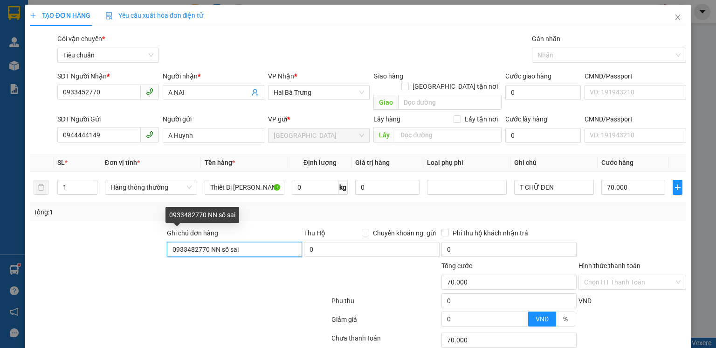
drag, startPoint x: 242, startPoint y: 238, endPoint x: 103, endPoint y: 239, distance: 139.5
click at [103, 239] on div "Ghi chú đơn hàng 0933482770 NN số sai Thu Hộ Chuyển khoản ng. gửi 0 Phí thu hộ …" at bounding box center [358, 244] width 659 height 33
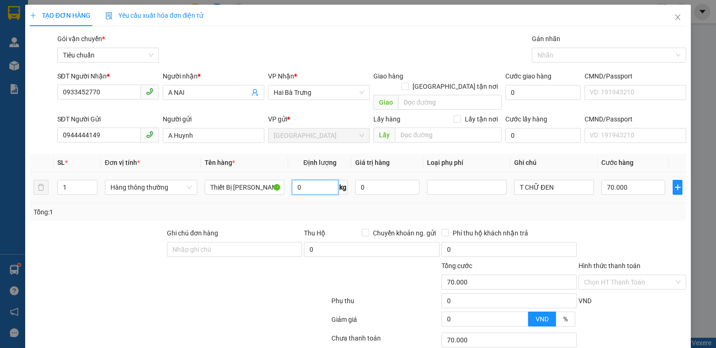
click at [308, 180] on input "0" at bounding box center [315, 187] width 47 height 15
type input "50"
click at [564, 207] on div "Tổng: 1" at bounding box center [358, 212] width 649 height 10
type input "90.000"
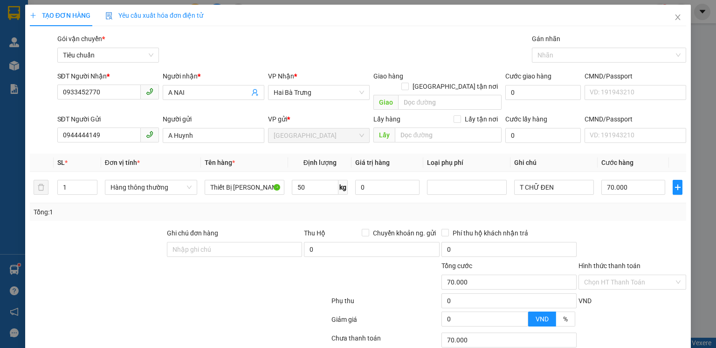
type input "90.000"
click at [644, 180] on input "90.000" at bounding box center [634, 187] width 64 height 15
type input "1"
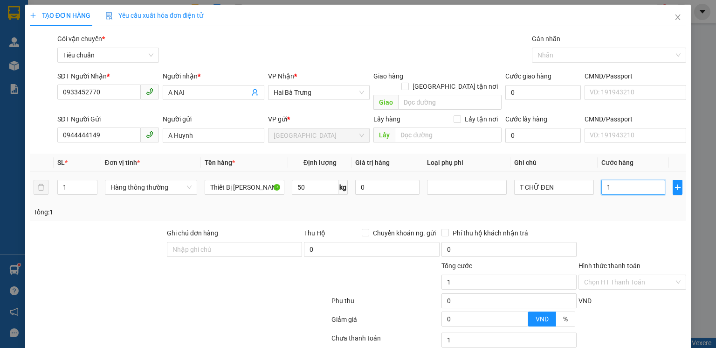
type input "10"
type input "100"
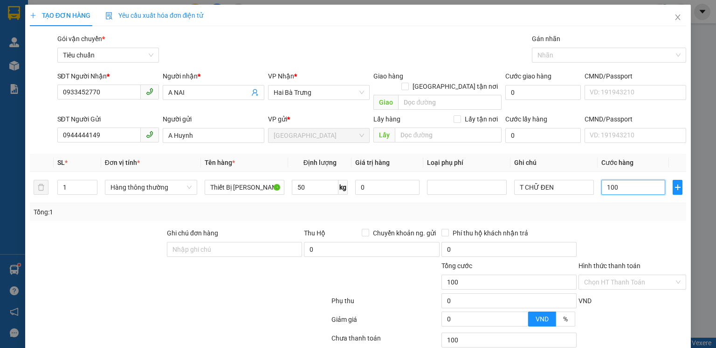
type input "100"
type input "100.000"
click at [675, 228] on div at bounding box center [633, 244] width 110 height 33
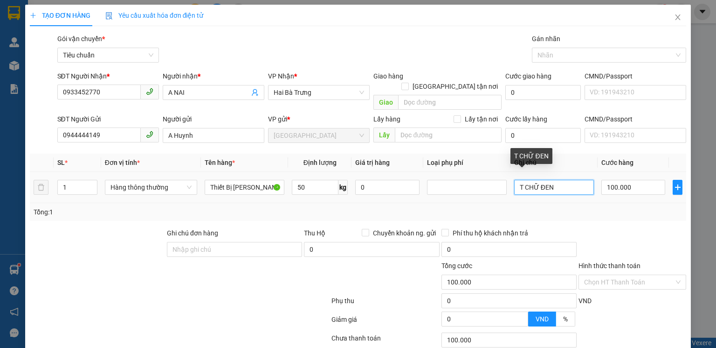
click at [556, 180] on input "T CHỮ ĐEN" at bounding box center [555, 187] width 80 height 15
type input "T Trơn"
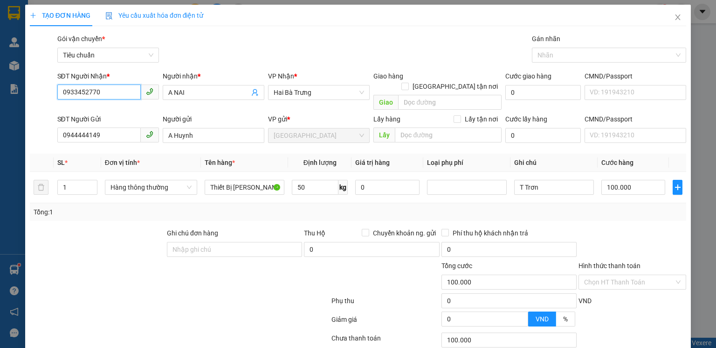
drag, startPoint x: 101, startPoint y: 91, endPoint x: 37, endPoint y: 93, distance: 63.9
click at [37, 93] on div "SĐT Người Nhận * 0933452770 0933452770 Người nhận * A NAI VP Nhận * Hai Bà Trưn…" at bounding box center [358, 92] width 659 height 43
click at [642, 180] on input "100.000" at bounding box center [634, 187] width 64 height 15
type input "1"
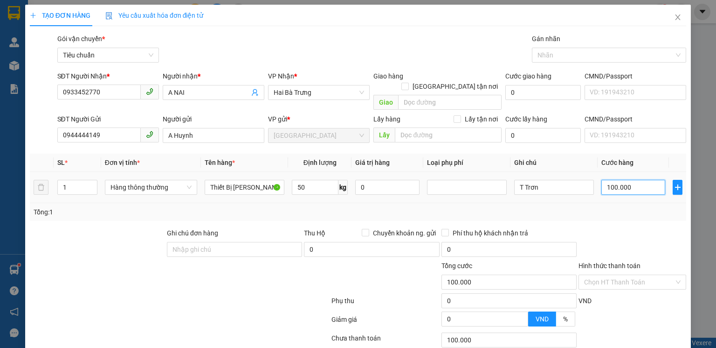
type input "1"
type input "12"
type input "120"
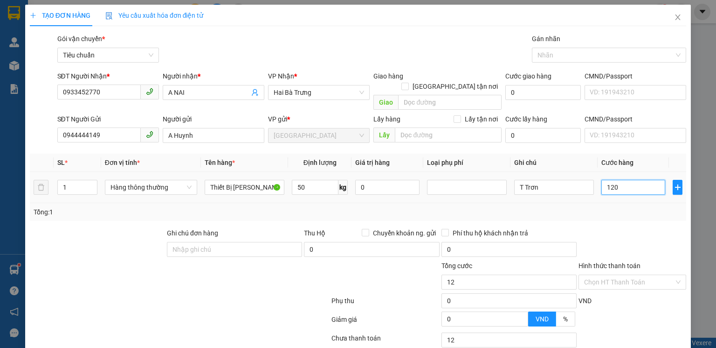
type input "120"
type input "120.000"
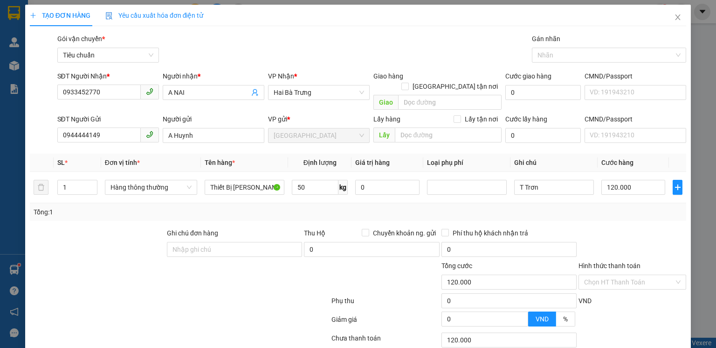
click at [651, 228] on div at bounding box center [633, 244] width 110 height 33
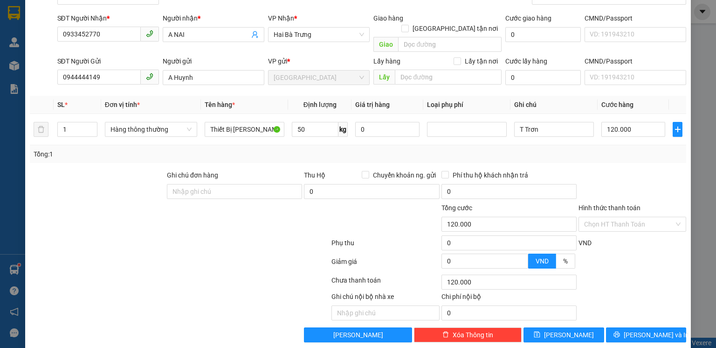
scroll to position [60, 0]
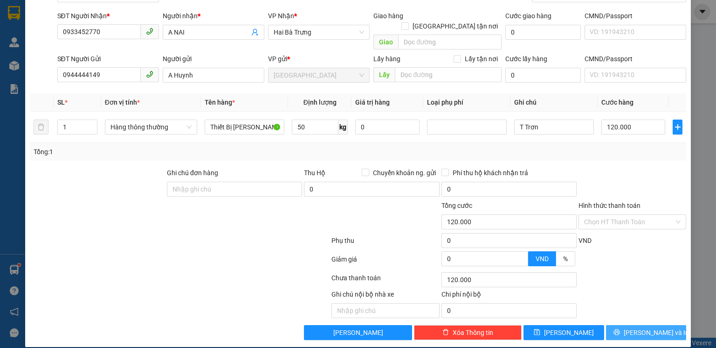
click at [655, 327] on span "[PERSON_NAME] và In" at bounding box center [656, 332] width 65 height 10
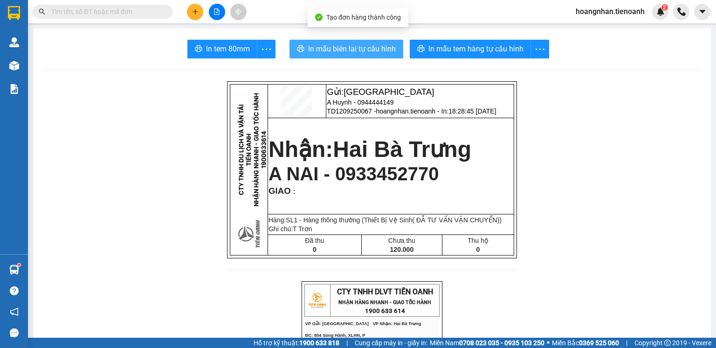
click at [368, 42] on button "In mẫu biên lai tự cấu hình" at bounding box center [347, 49] width 114 height 19
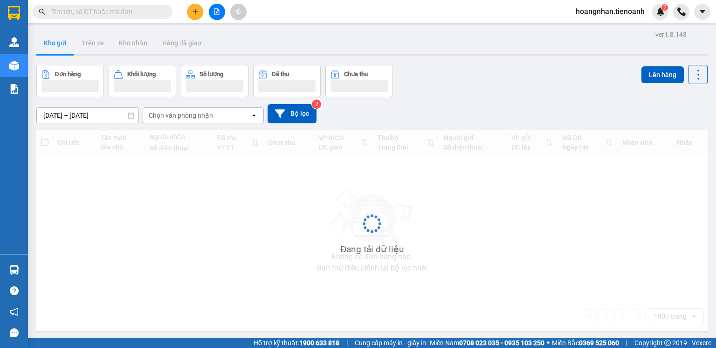
click at [114, 11] on input "text" at bounding box center [106, 12] width 110 height 10
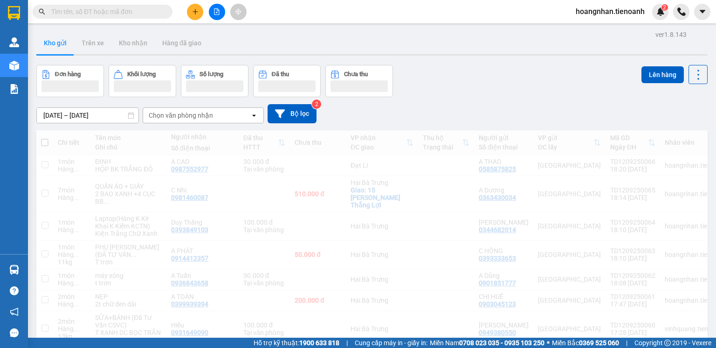
paste input "0933452770"
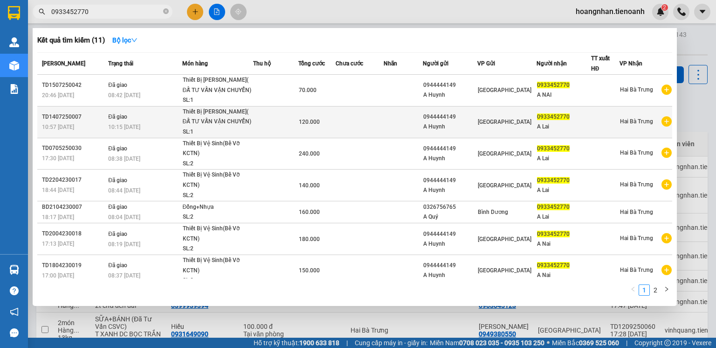
type input "0933452770"
click at [246, 129] on div "SL: 1" at bounding box center [218, 132] width 70 height 10
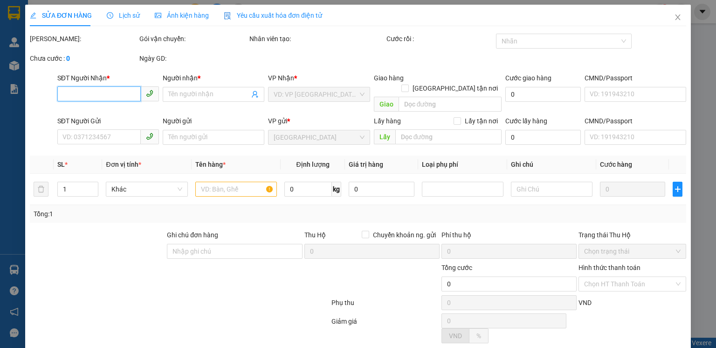
type input "0933452770"
type input "A Lai"
type input "0944444149"
type input "A Huynh"
type input "T ƯỚT SẴN"
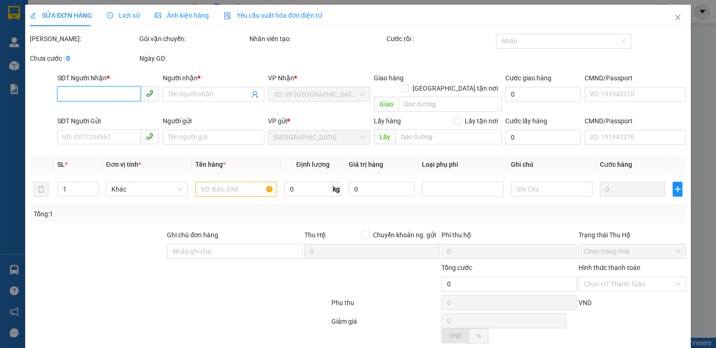
type input "120.000"
